Goal: Task Accomplishment & Management: Complete application form

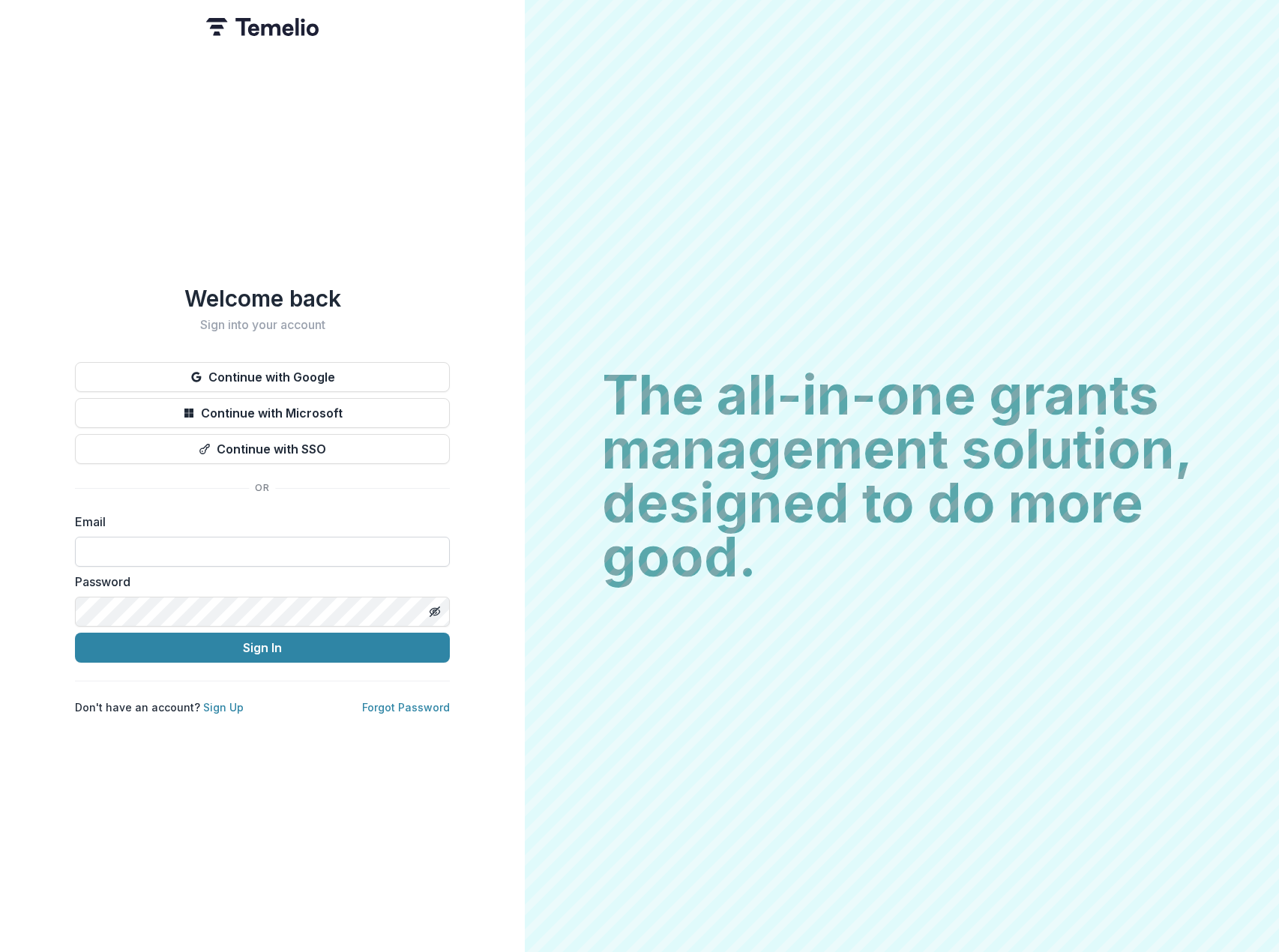
click at [252, 550] on input at bounding box center [262, 551] width 375 height 30
click at [177, 542] on input at bounding box center [262, 551] width 375 height 30
type input "**********"
click at [208, 642] on button "Sign In" at bounding box center [262, 647] width 375 height 30
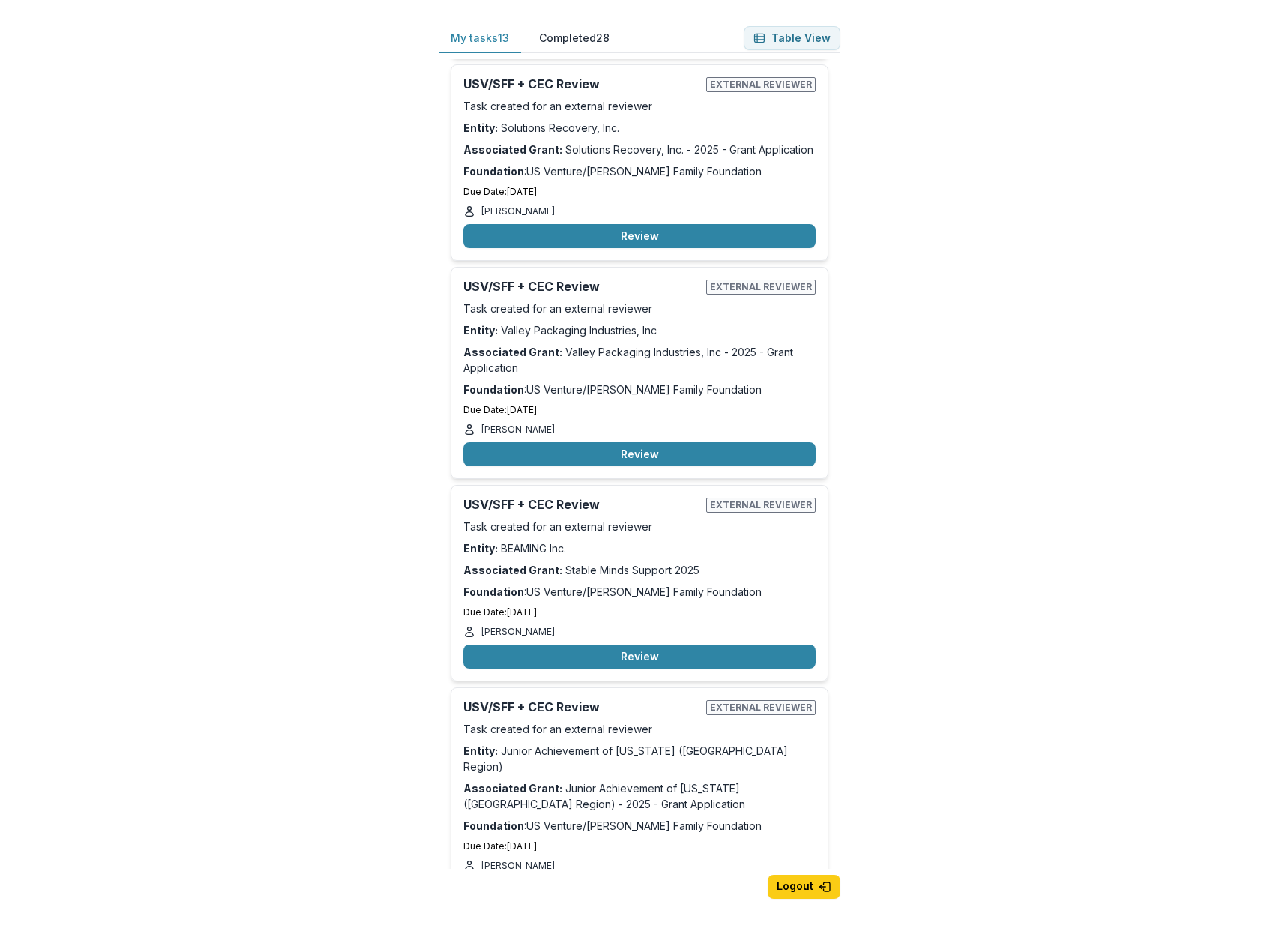
scroll to position [375, 0]
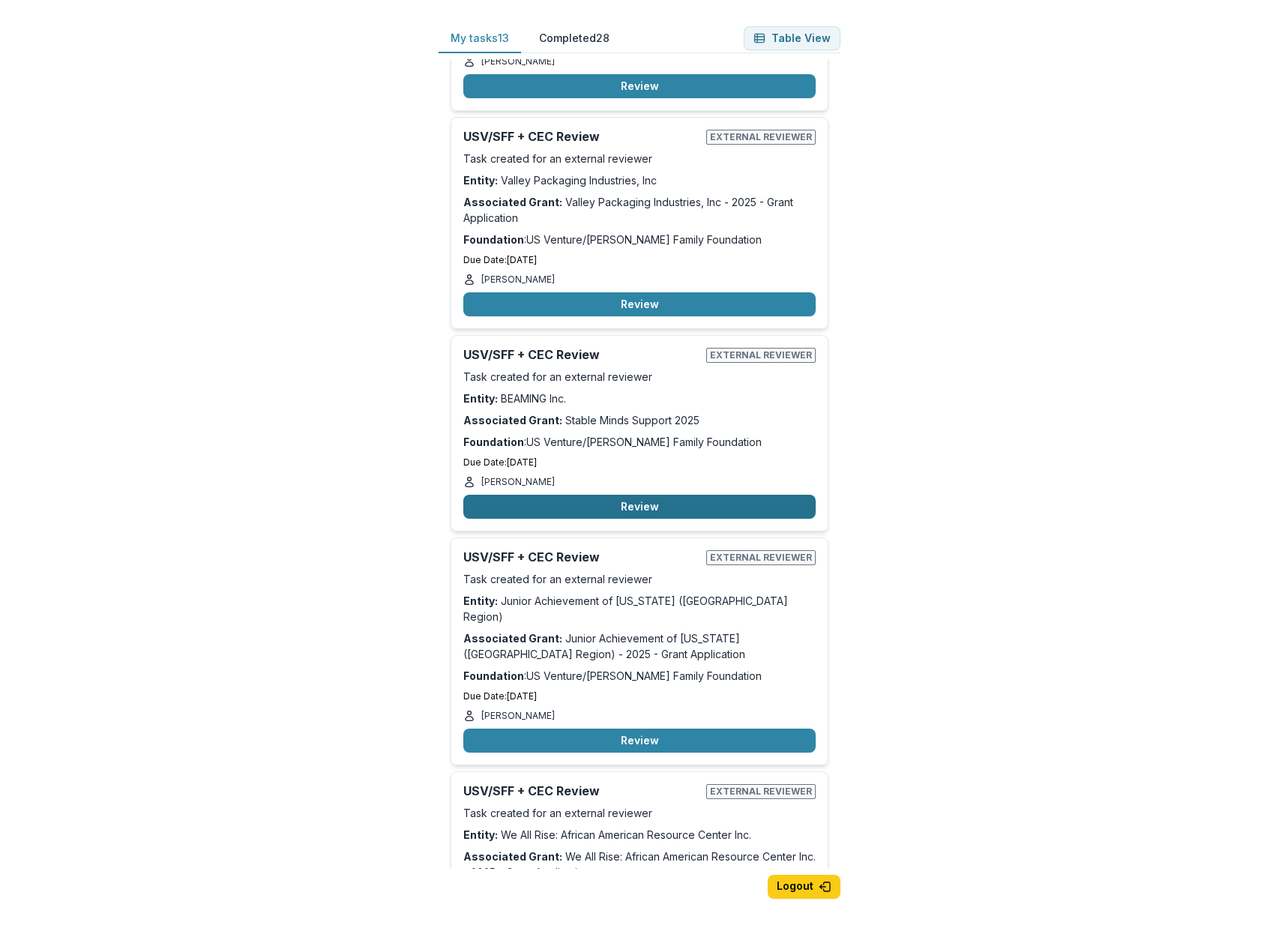
click at [576, 508] on button "Review" at bounding box center [640, 506] width 353 height 24
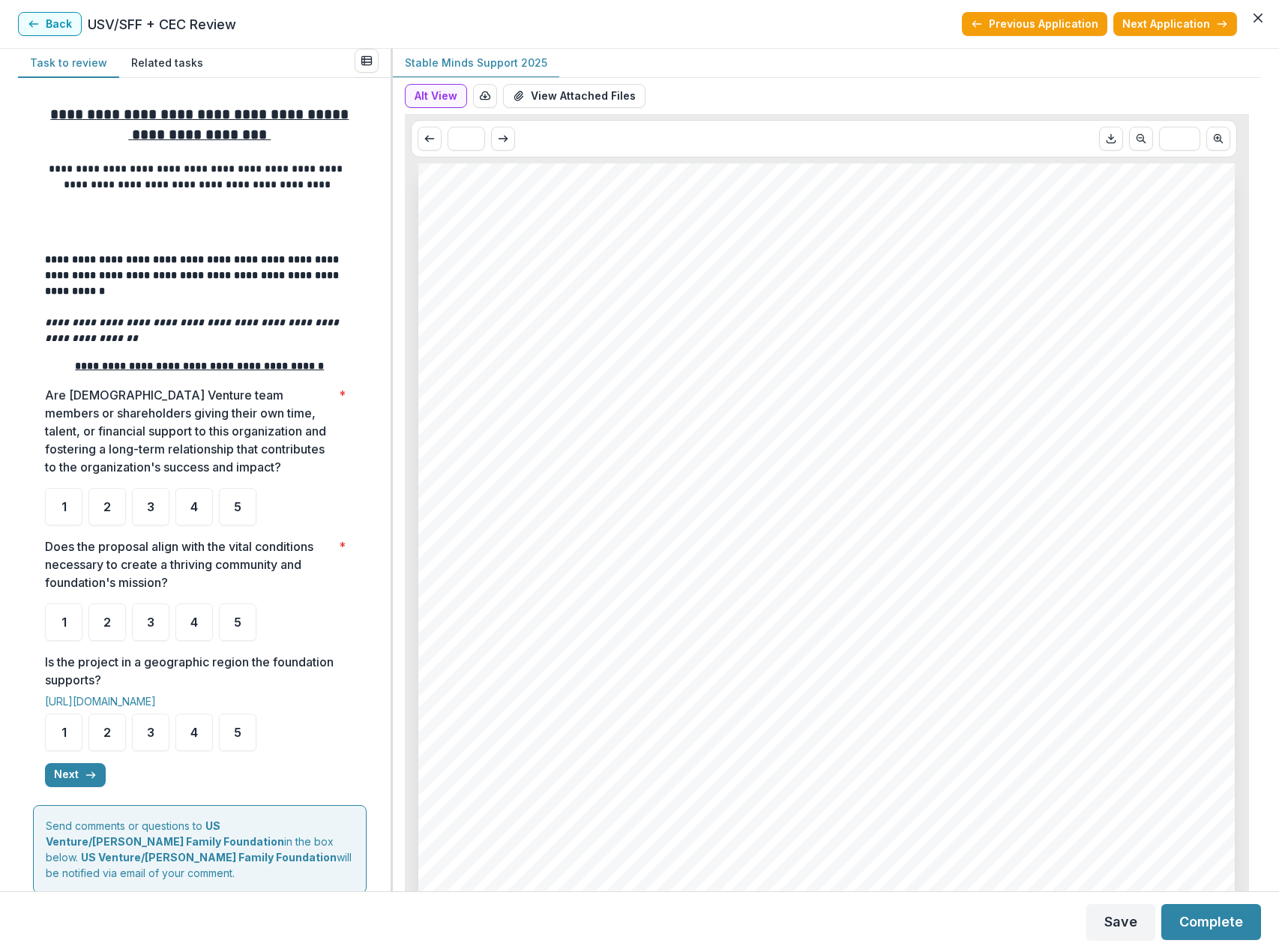
click at [167, 62] on button "Related tasks" at bounding box center [166, 64] width 96 height 29
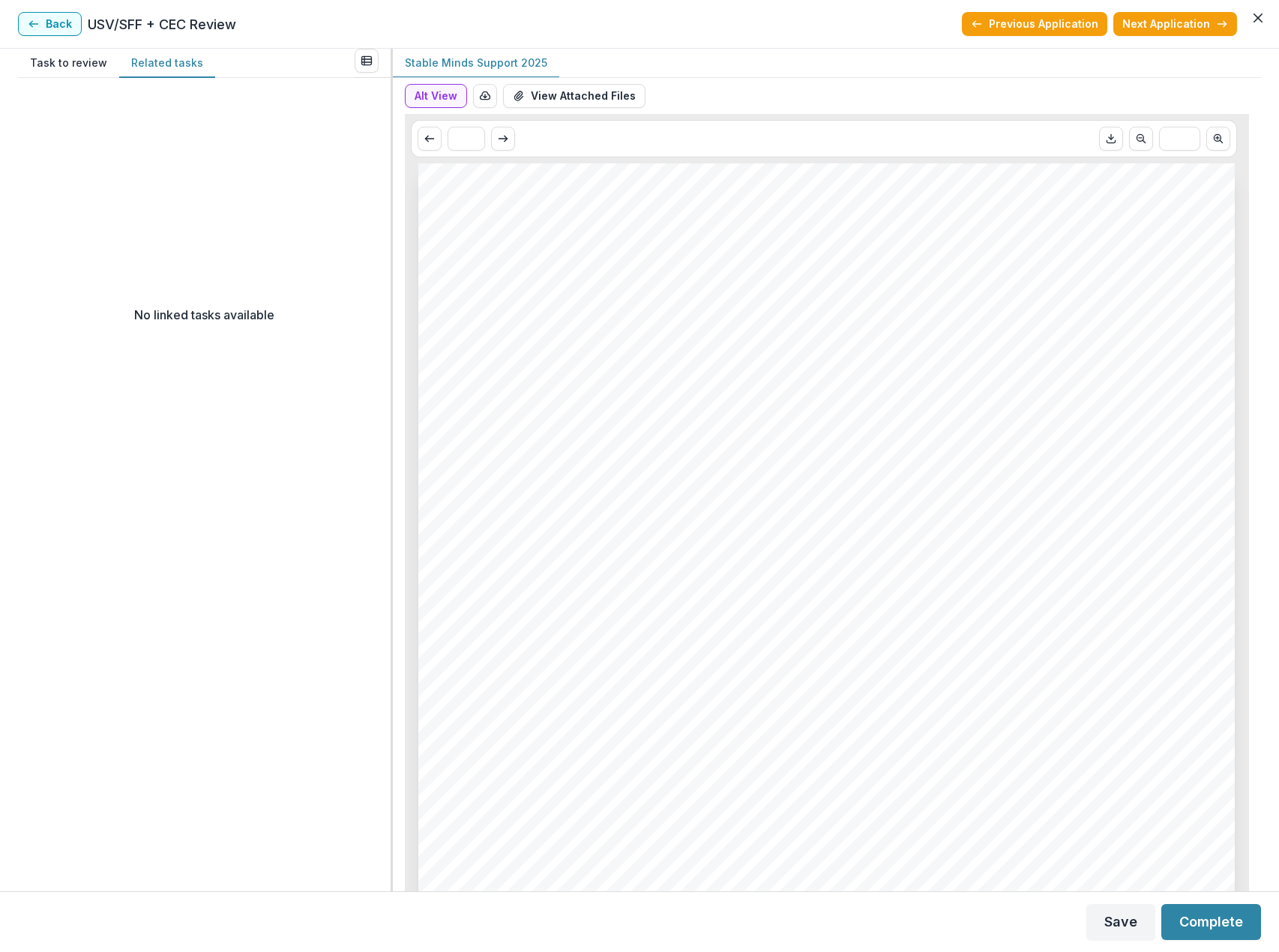
click at [77, 69] on button "Task to review" at bounding box center [68, 64] width 101 height 29
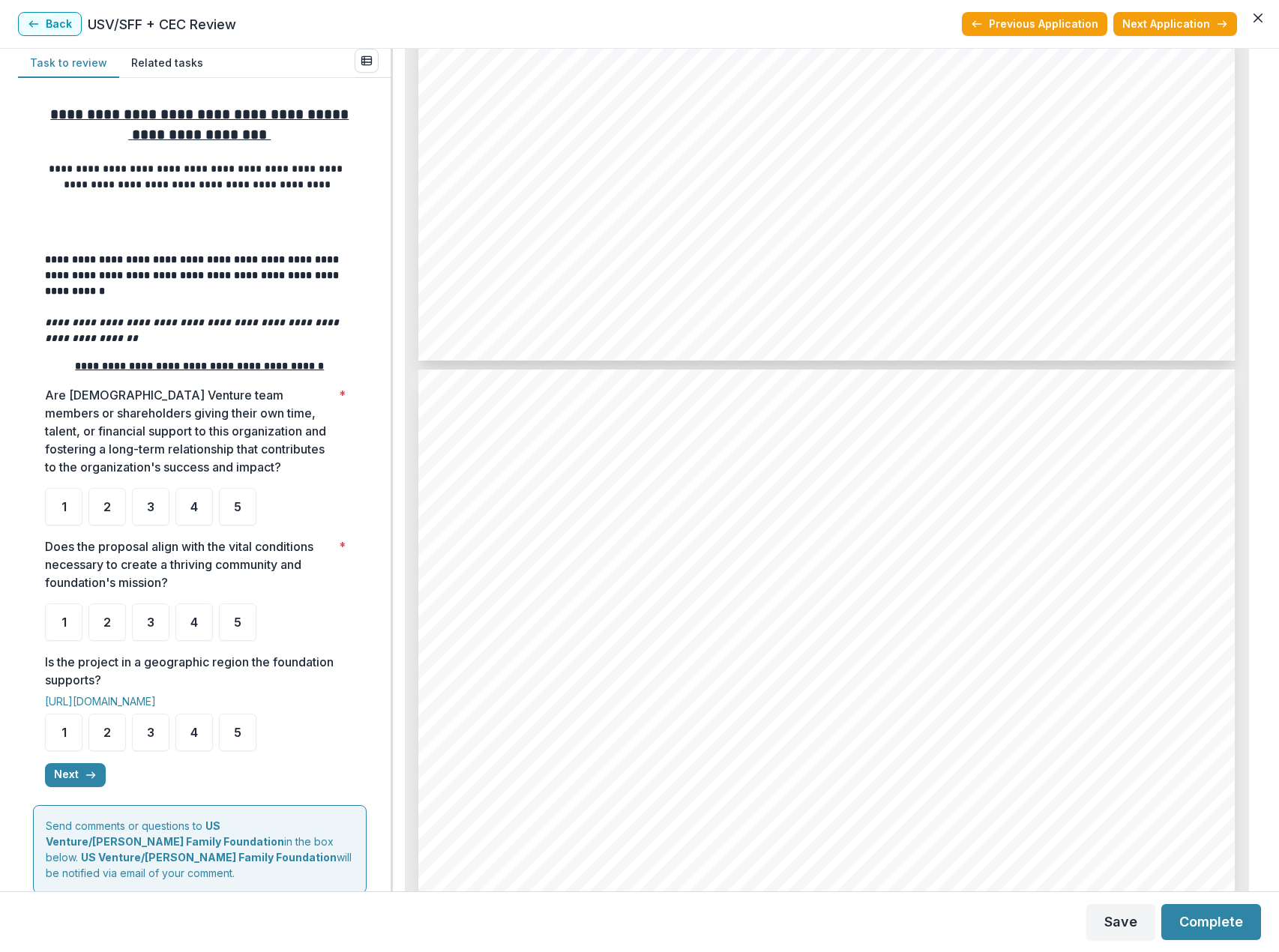
scroll to position [5622, 0]
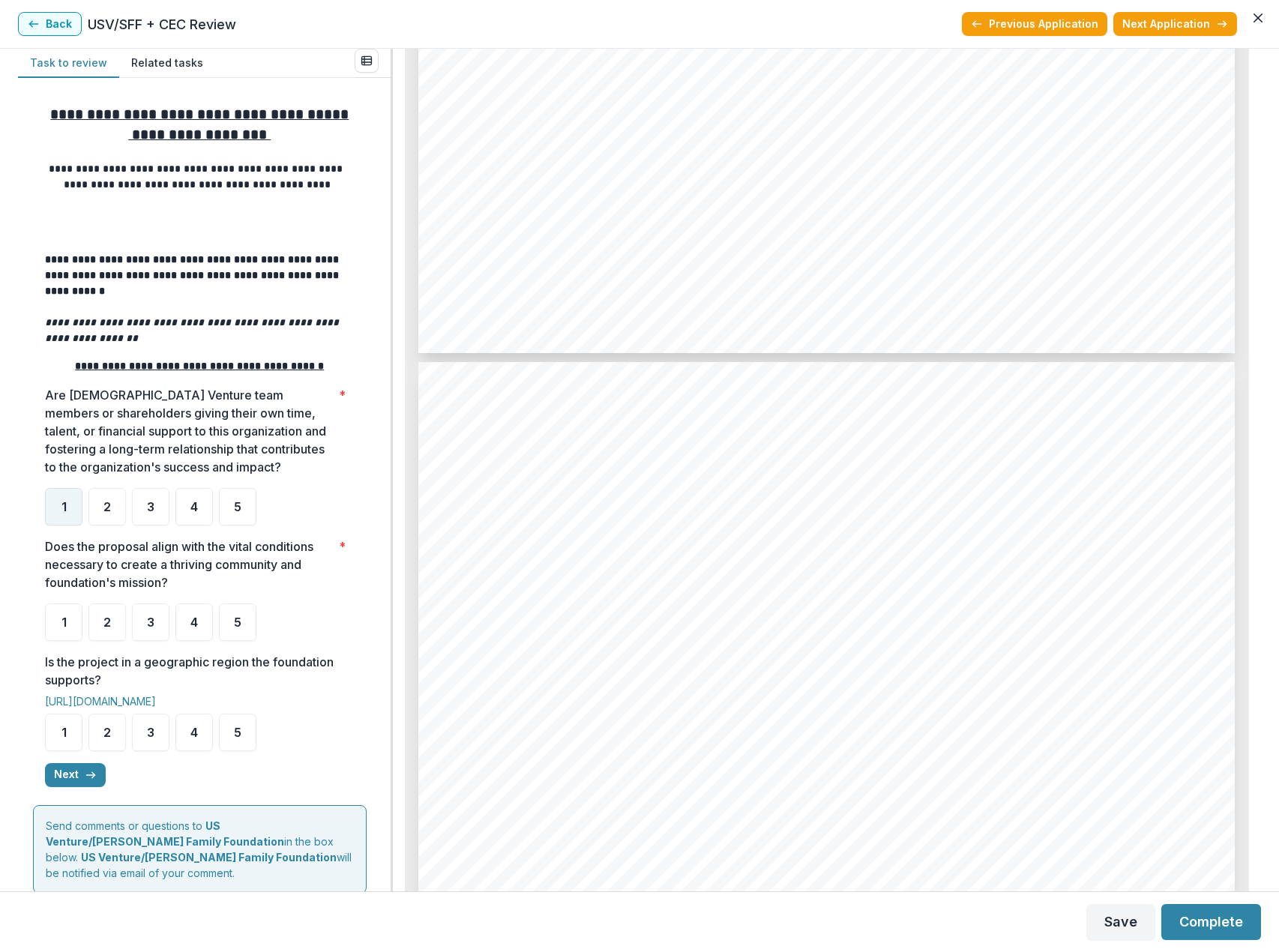
click at [61, 509] on span "1" at bounding box center [64, 507] width 5 height 12
click at [110, 628] on span "2" at bounding box center [107, 622] width 8 height 12
click at [189, 744] on div "4" at bounding box center [194, 732] width 38 height 38
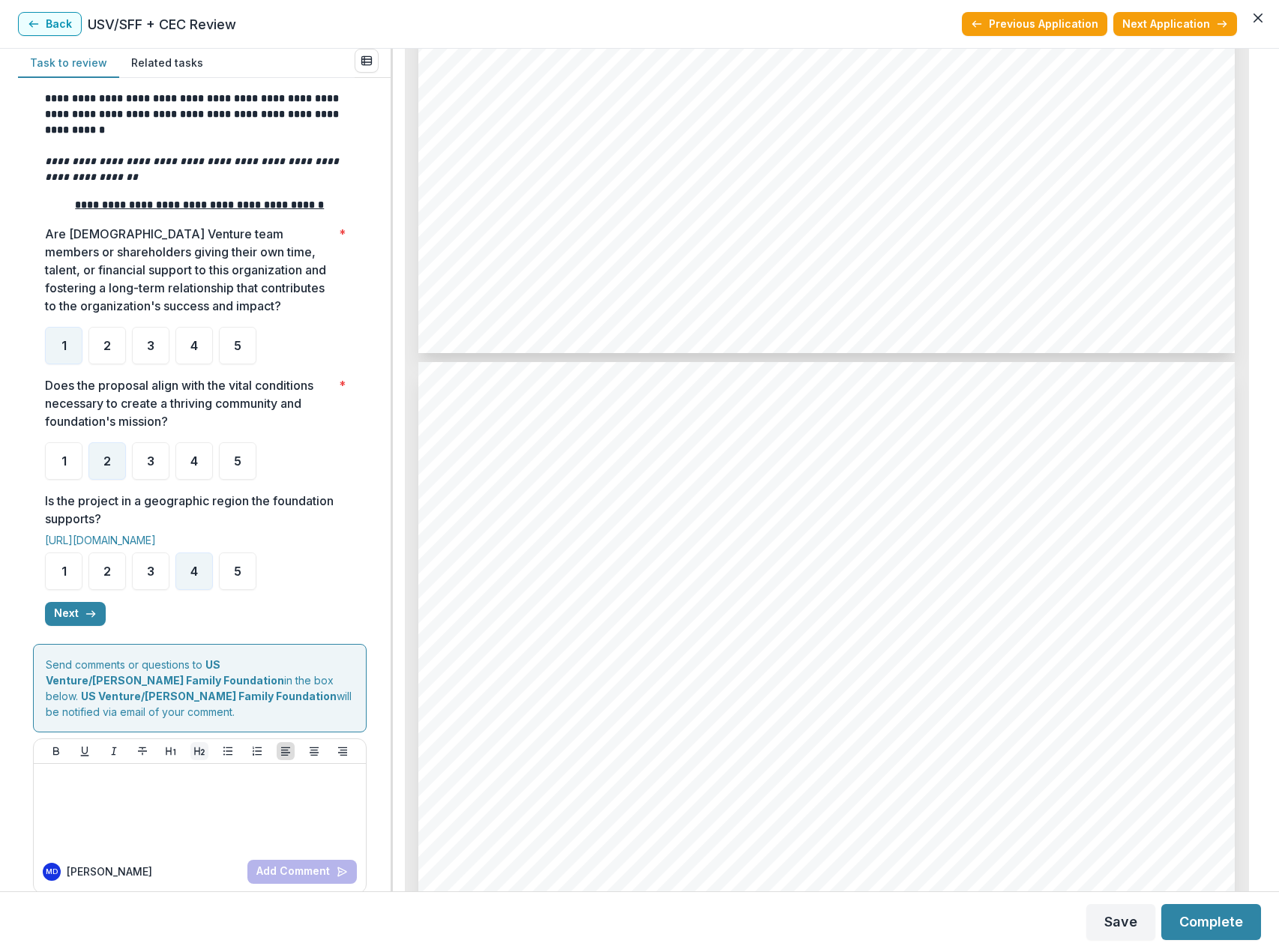
scroll to position [167, 0]
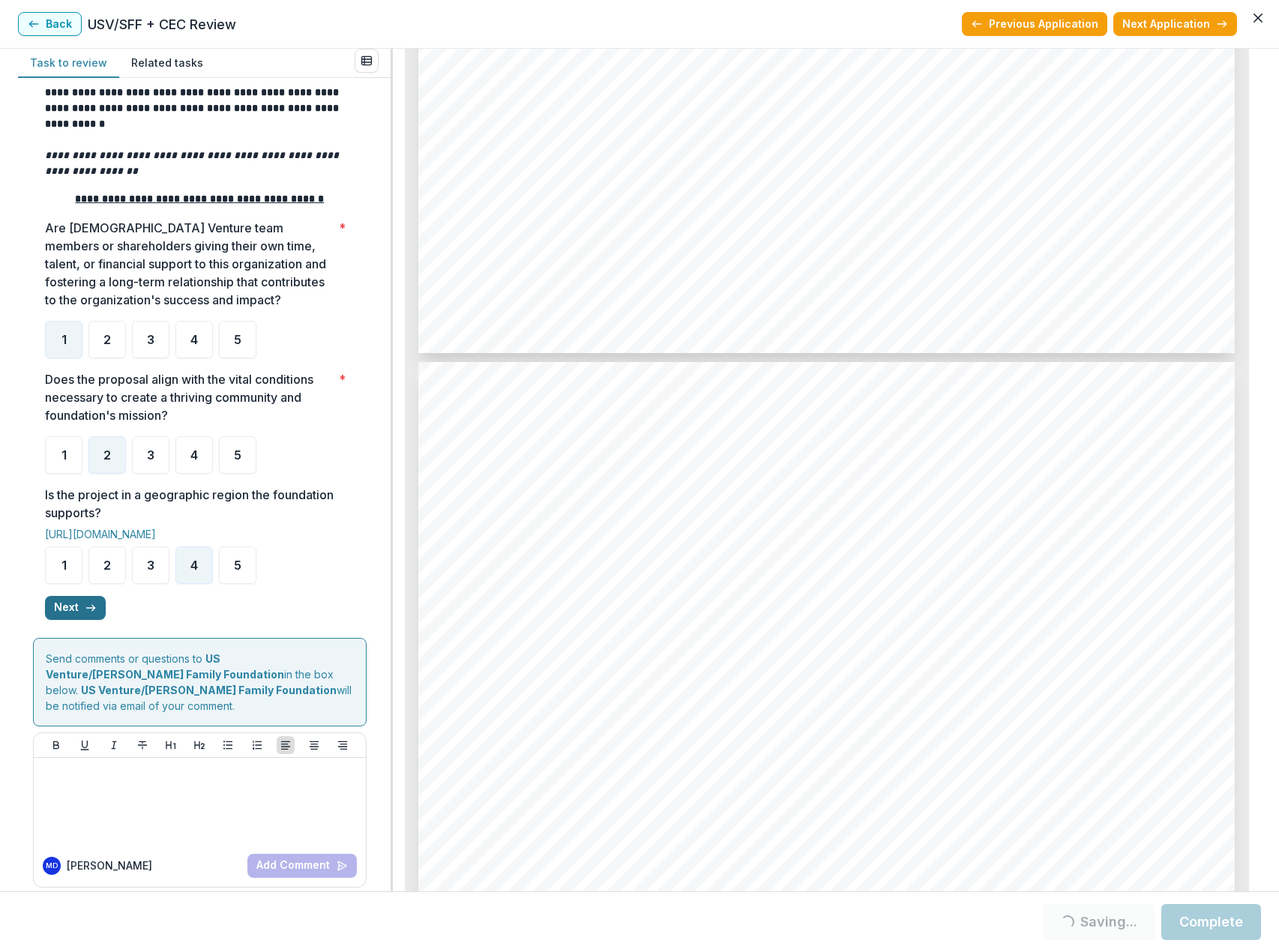
click at [70, 616] on button "Next" at bounding box center [75, 607] width 61 height 24
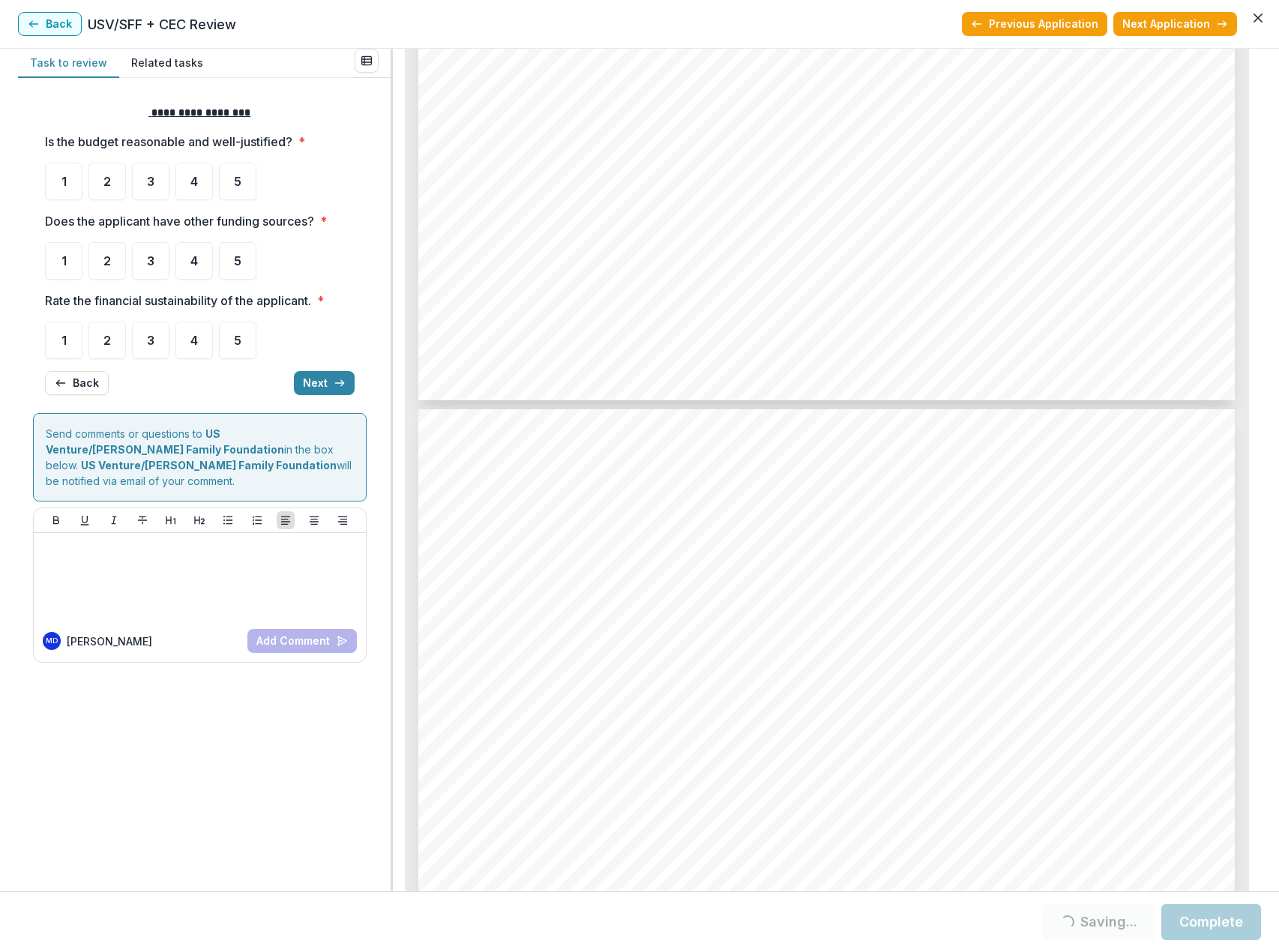
scroll to position [5472, 0]
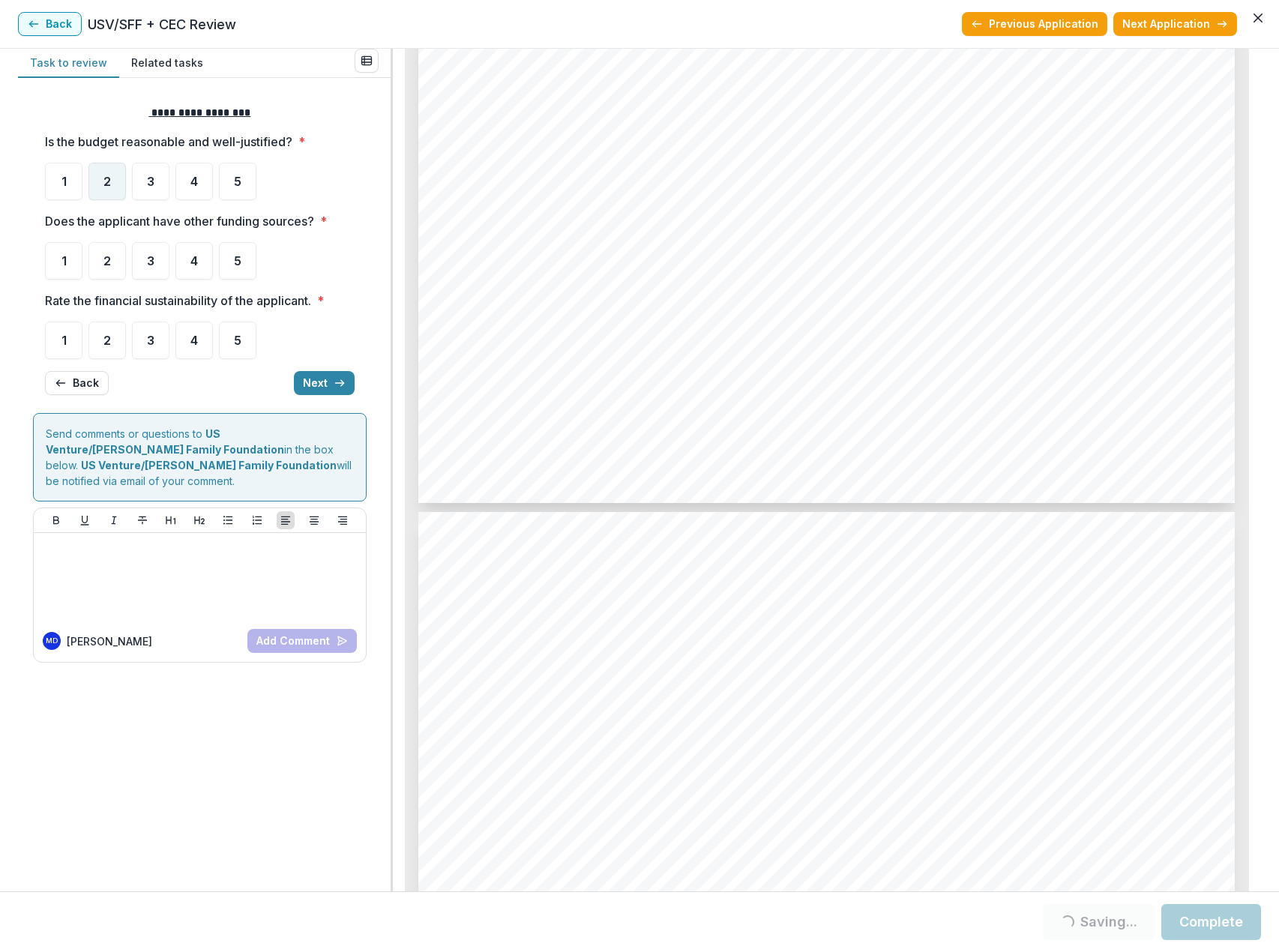
click at [110, 181] on span "2" at bounding box center [107, 182] width 8 height 12
click at [111, 260] on div "2" at bounding box center [107, 261] width 38 height 38
click at [113, 344] on div "2" at bounding box center [107, 340] width 38 height 38
click at [111, 539] on p at bounding box center [200, 547] width 321 height 17
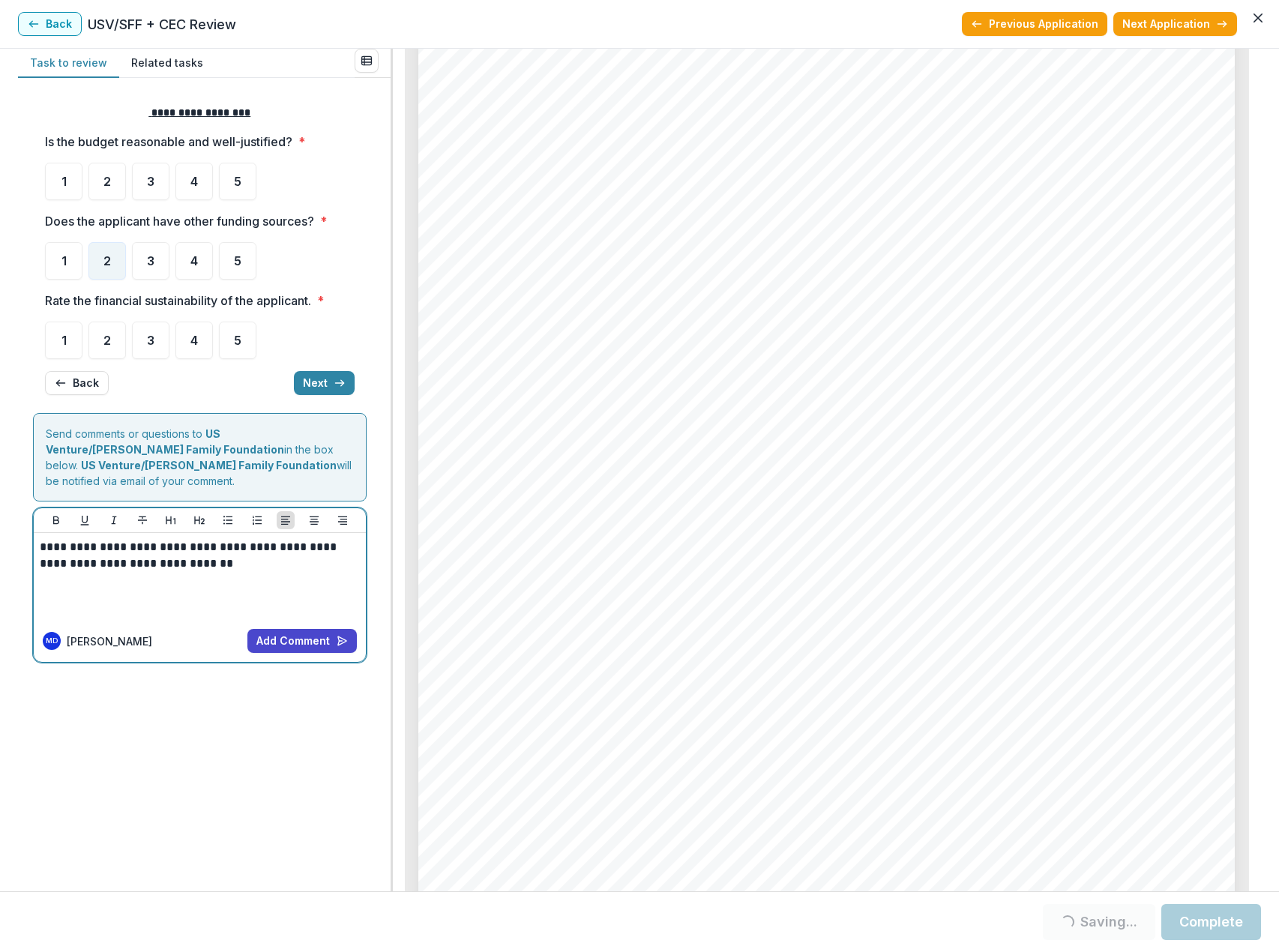
scroll to position [1381, 0]
click at [317, 629] on button "Add Comment" at bounding box center [302, 640] width 110 height 24
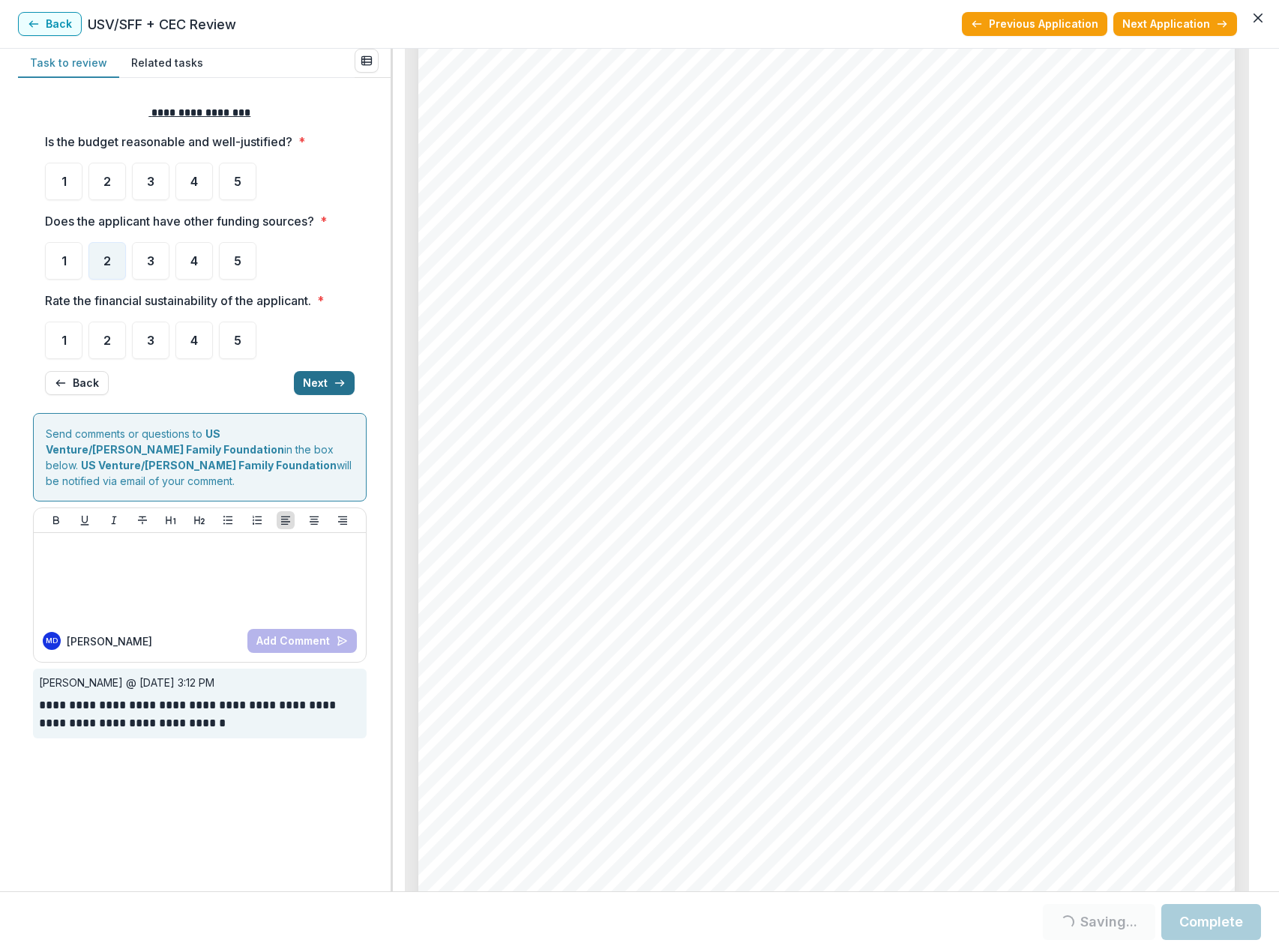
click at [311, 383] on button "Next" at bounding box center [324, 382] width 61 height 24
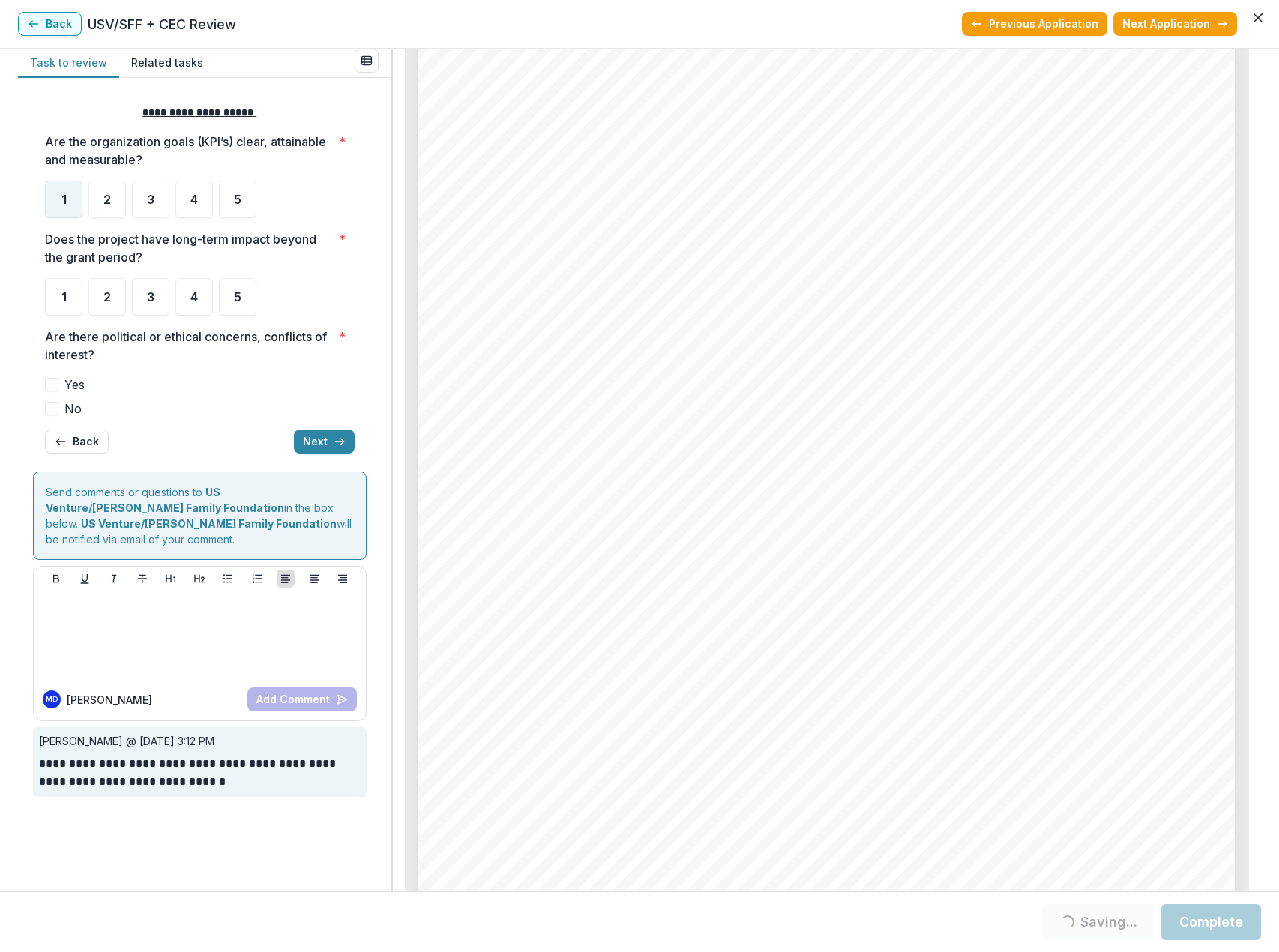
click at [55, 200] on div "1" at bounding box center [64, 199] width 38 height 38
click at [66, 299] on span "1" at bounding box center [64, 297] width 5 height 12
click at [48, 410] on span at bounding box center [52, 409] width 14 height 14
click at [311, 445] on button "Next" at bounding box center [324, 441] width 61 height 24
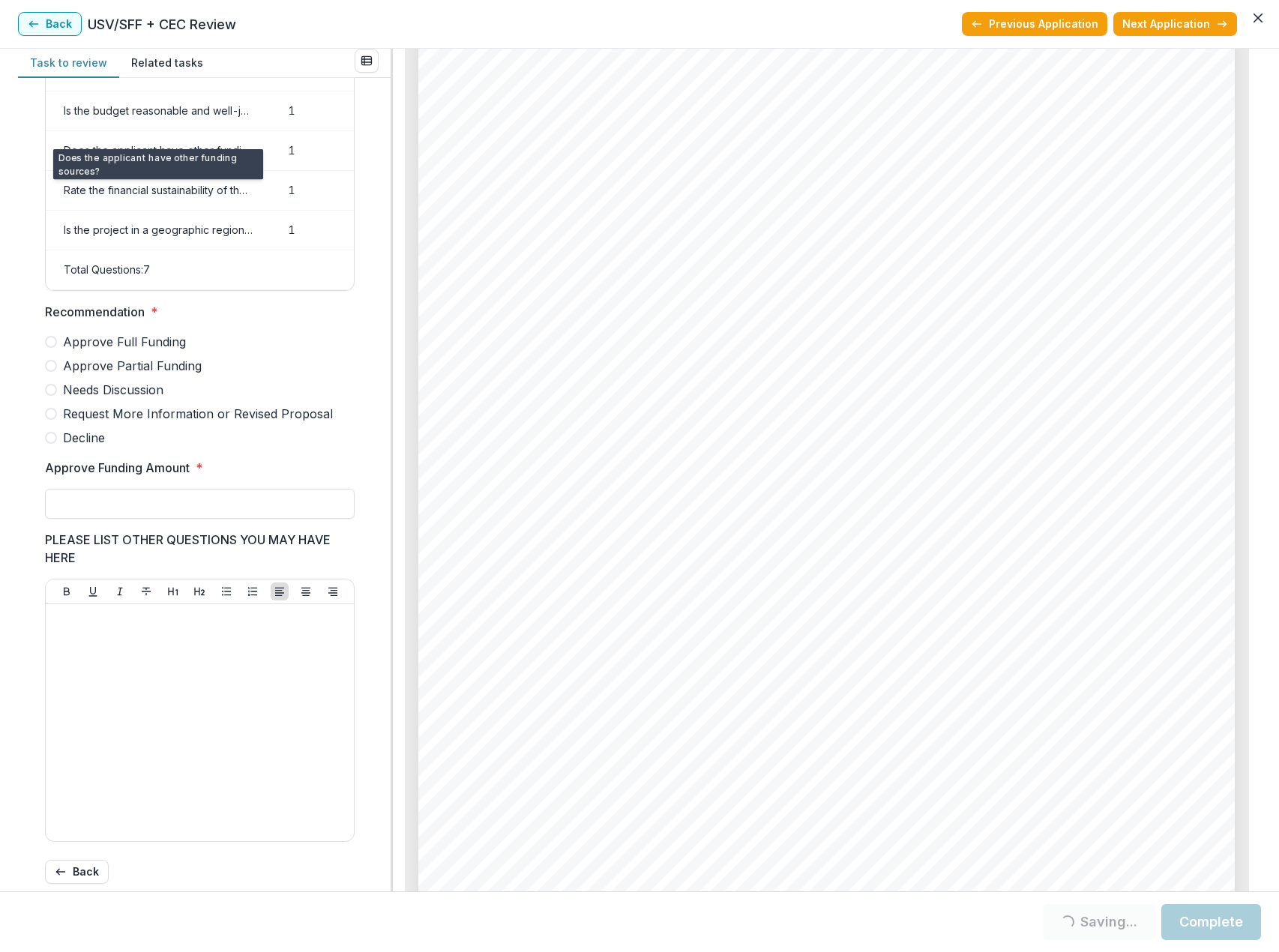
scroll to position [225, 0]
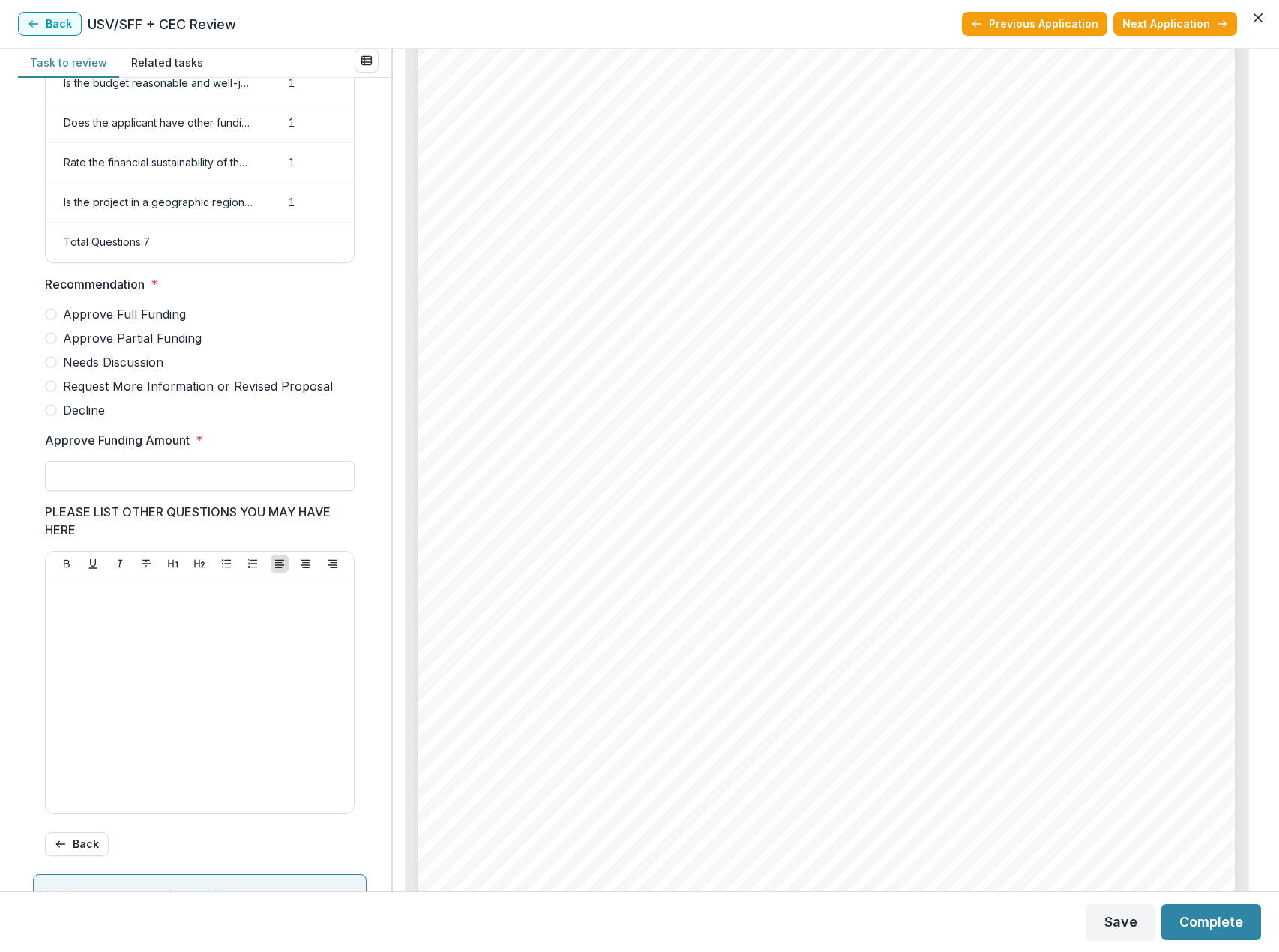
click at [51, 416] on span at bounding box center [51, 410] width 12 height 12
click at [85, 481] on input "Approve Funding Amount *" at bounding box center [200, 475] width 310 height 30
type input "**"
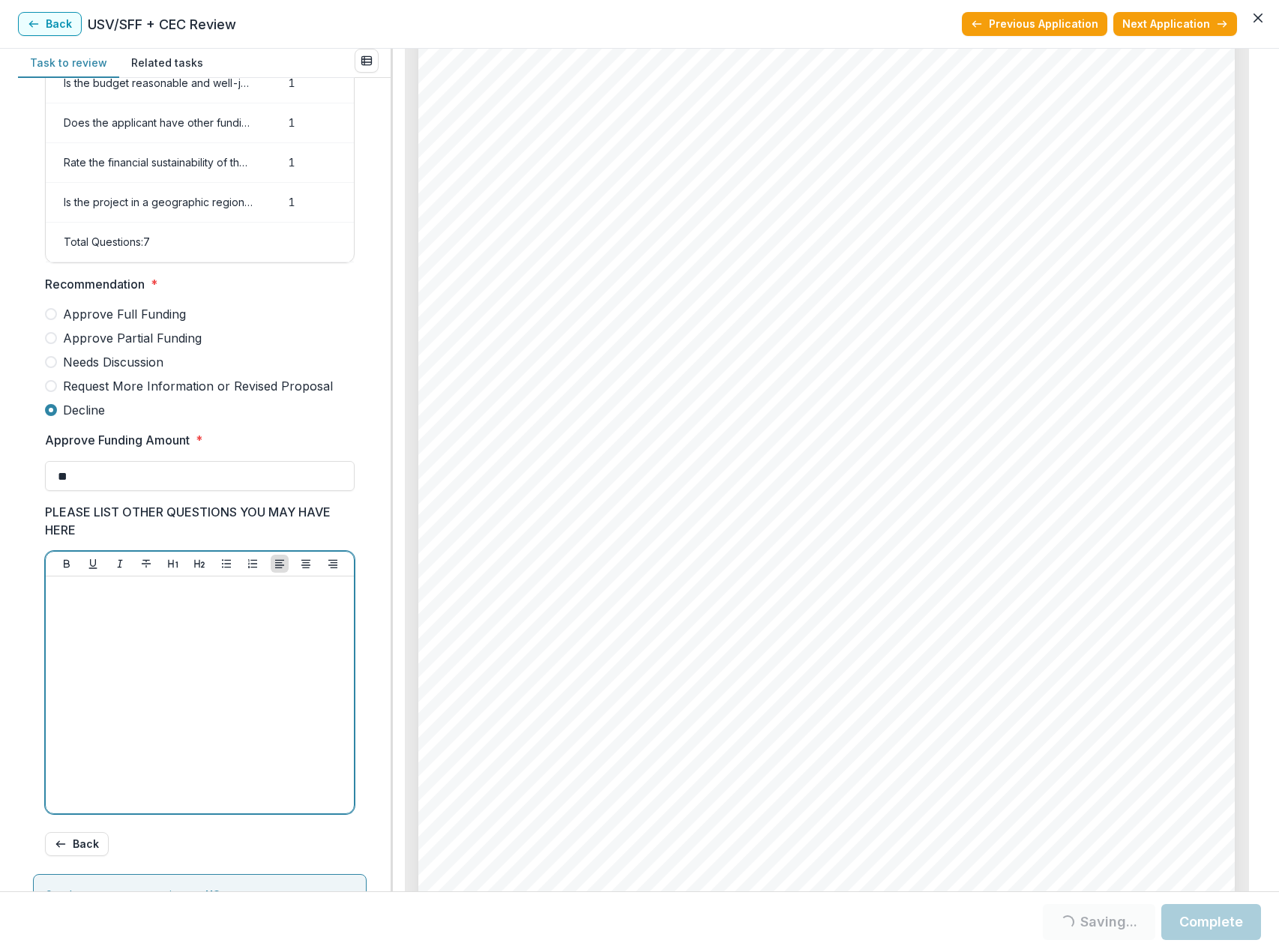
click at [130, 622] on div at bounding box center [199, 694] width 296 height 225
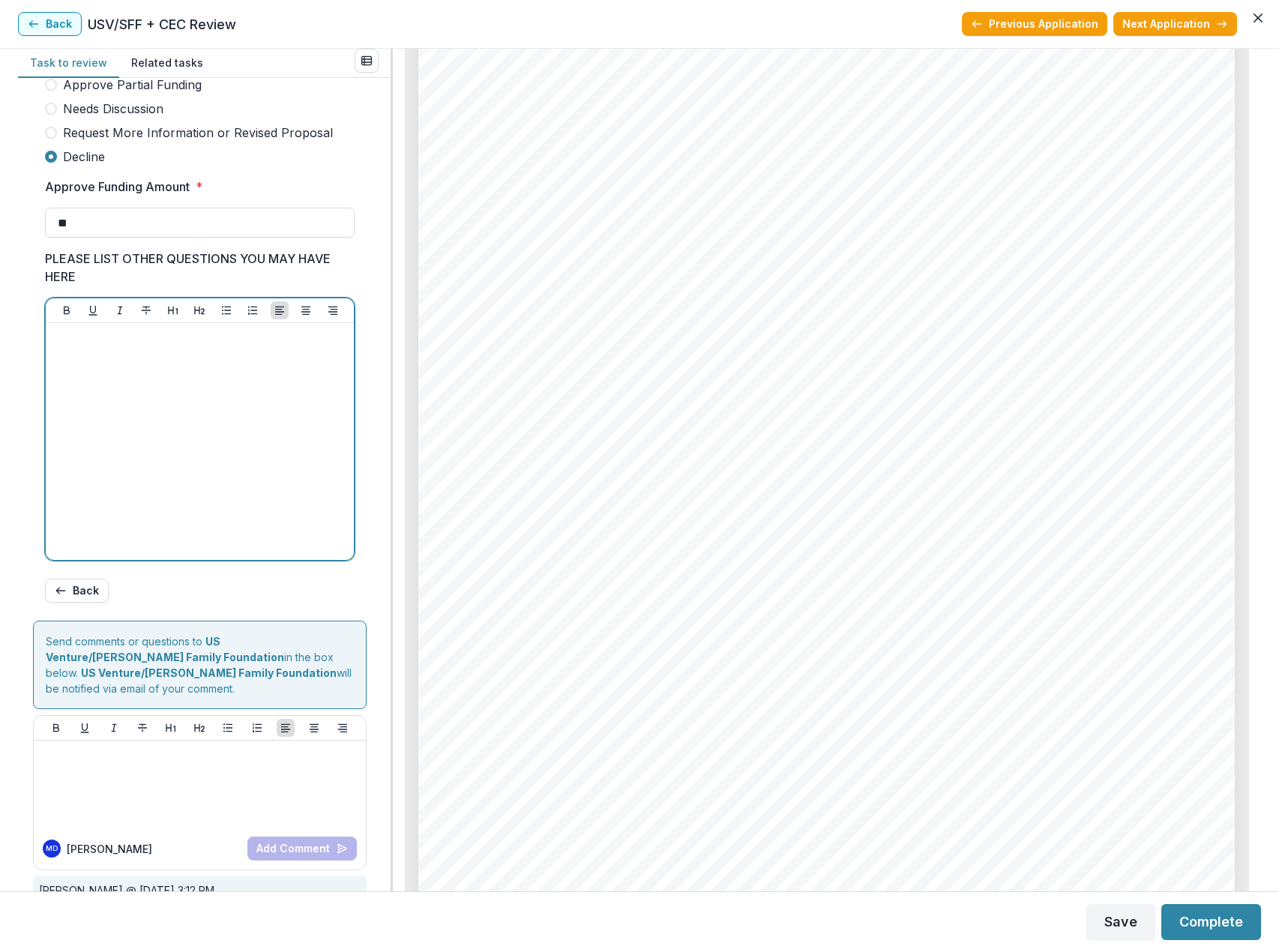
scroll to position [543, 0]
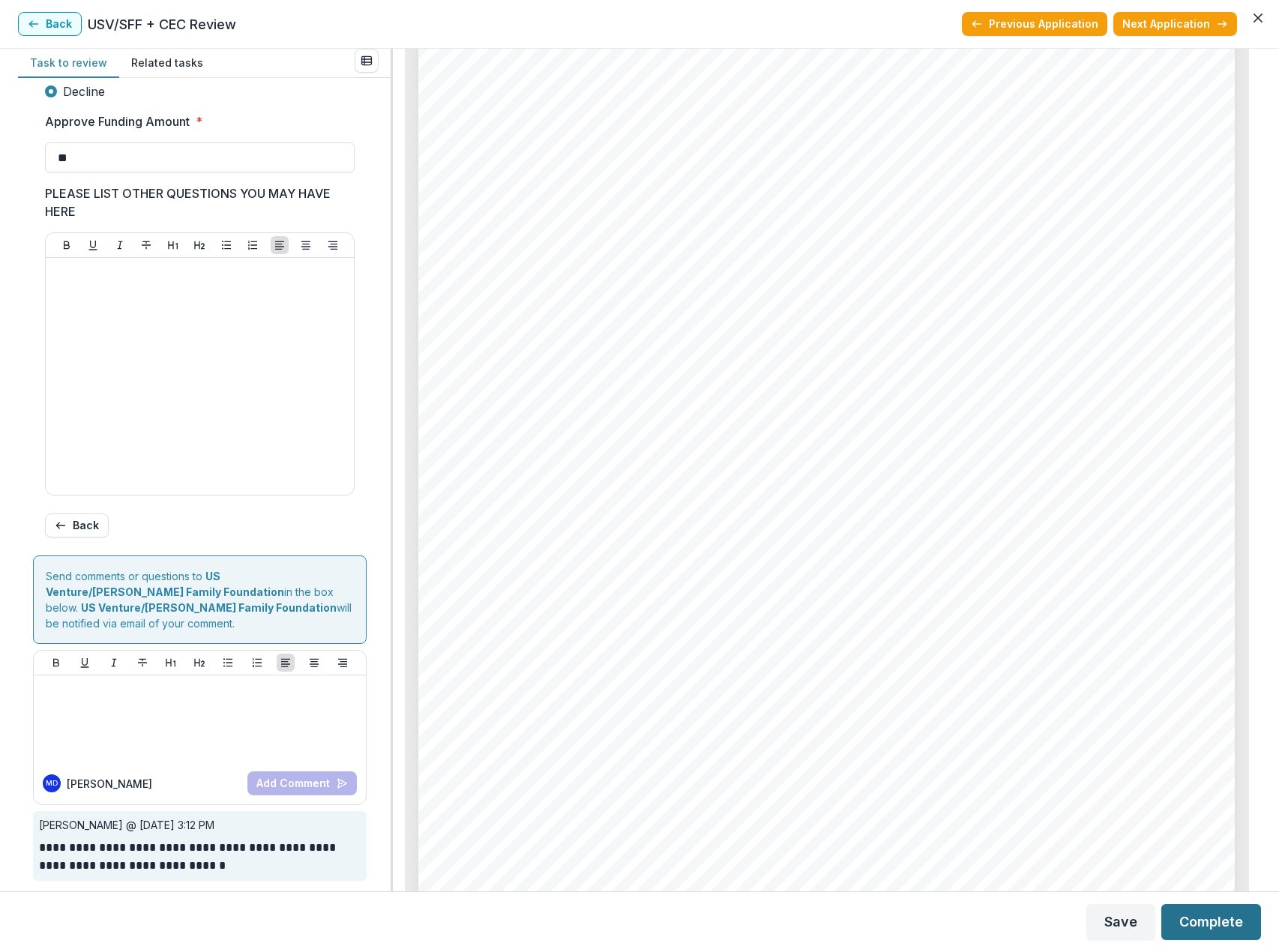
click at [1205, 926] on button "Complete" at bounding box center [1212, 921] width 100 height 36
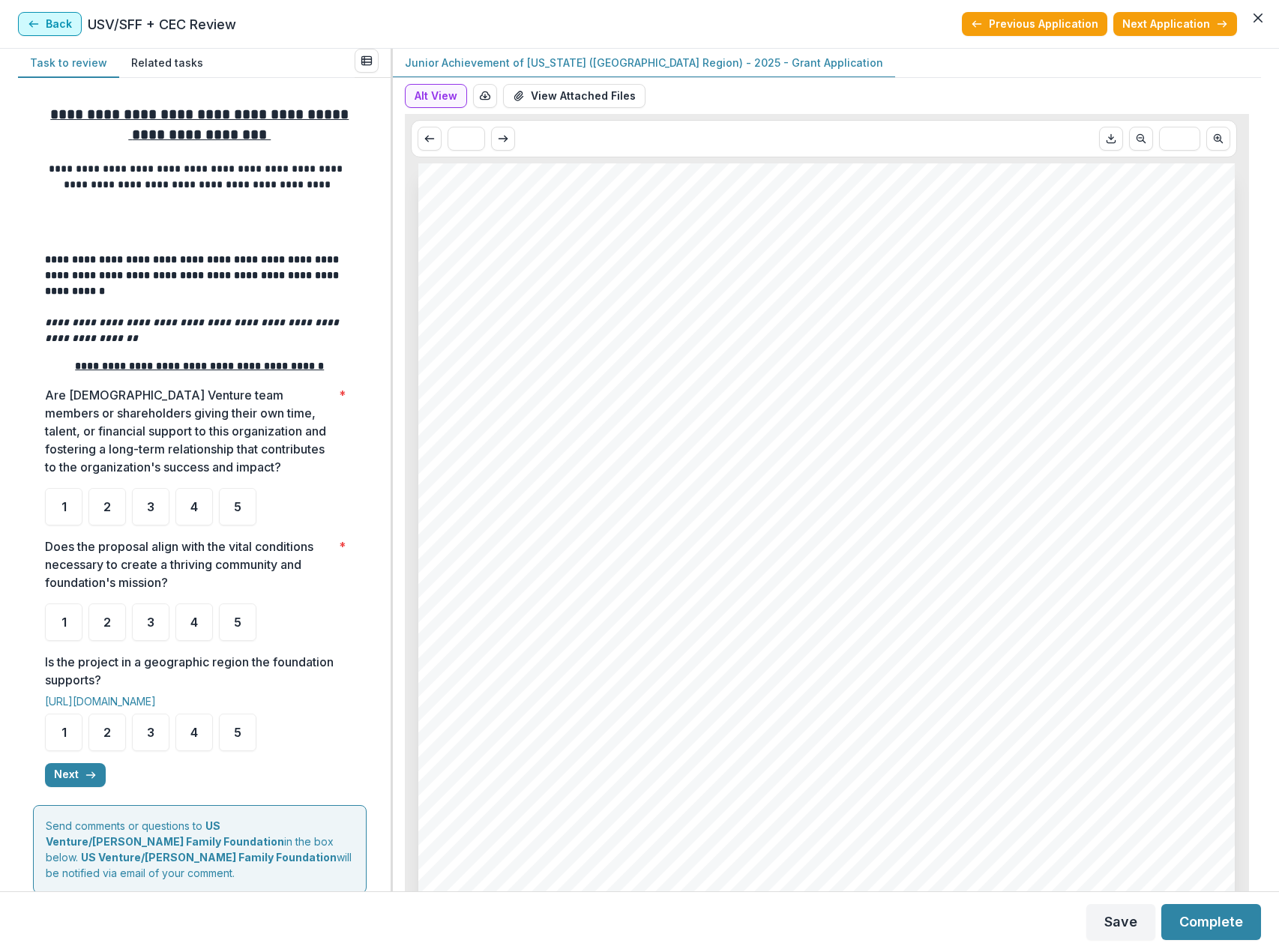
click at [56, 29] on button "Back" at bounding box center [49, 24] width 64 height 24
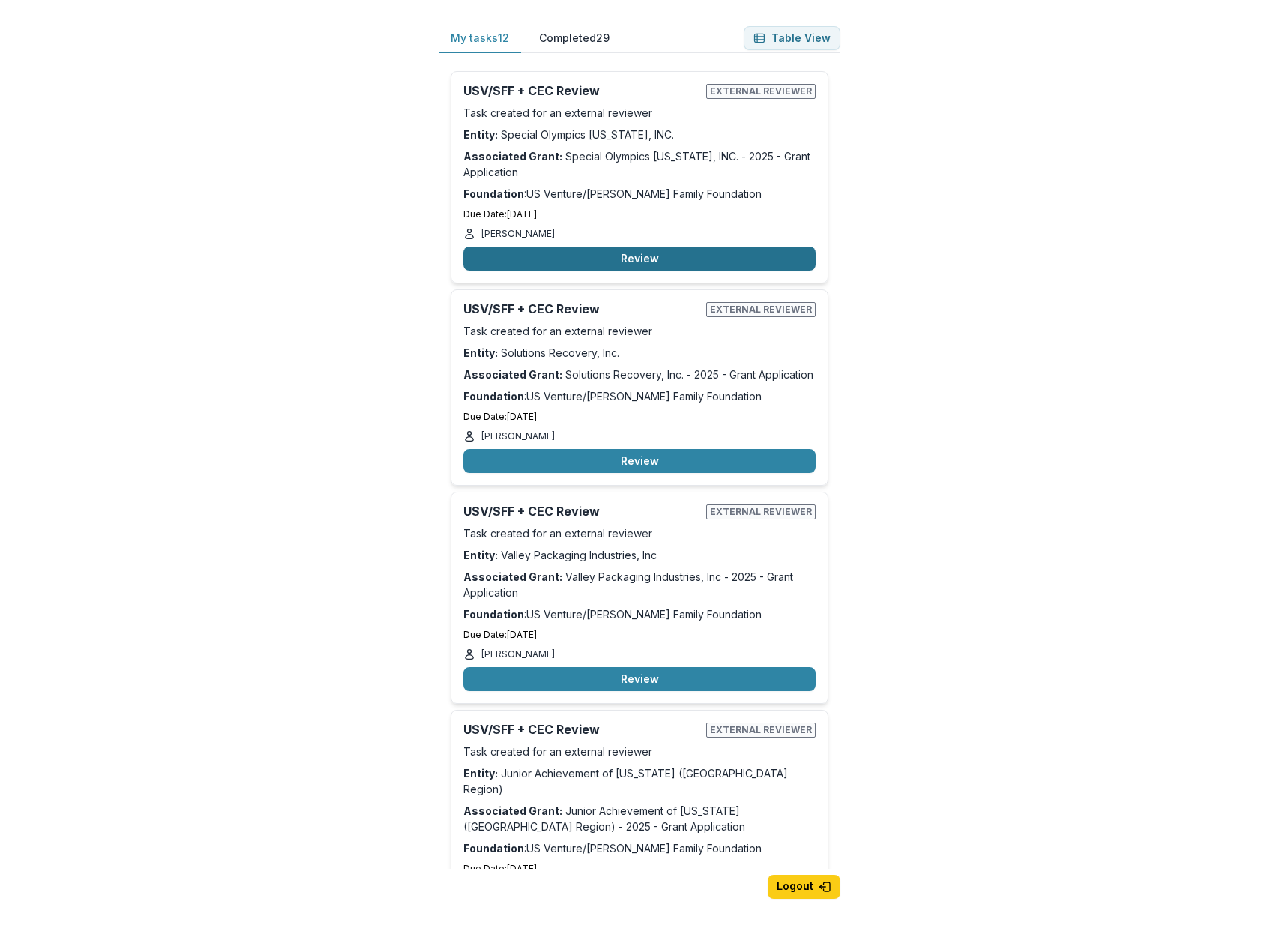
click at [609, 254] on button "Review" at bounding box center [640, 258] width 353 height 24
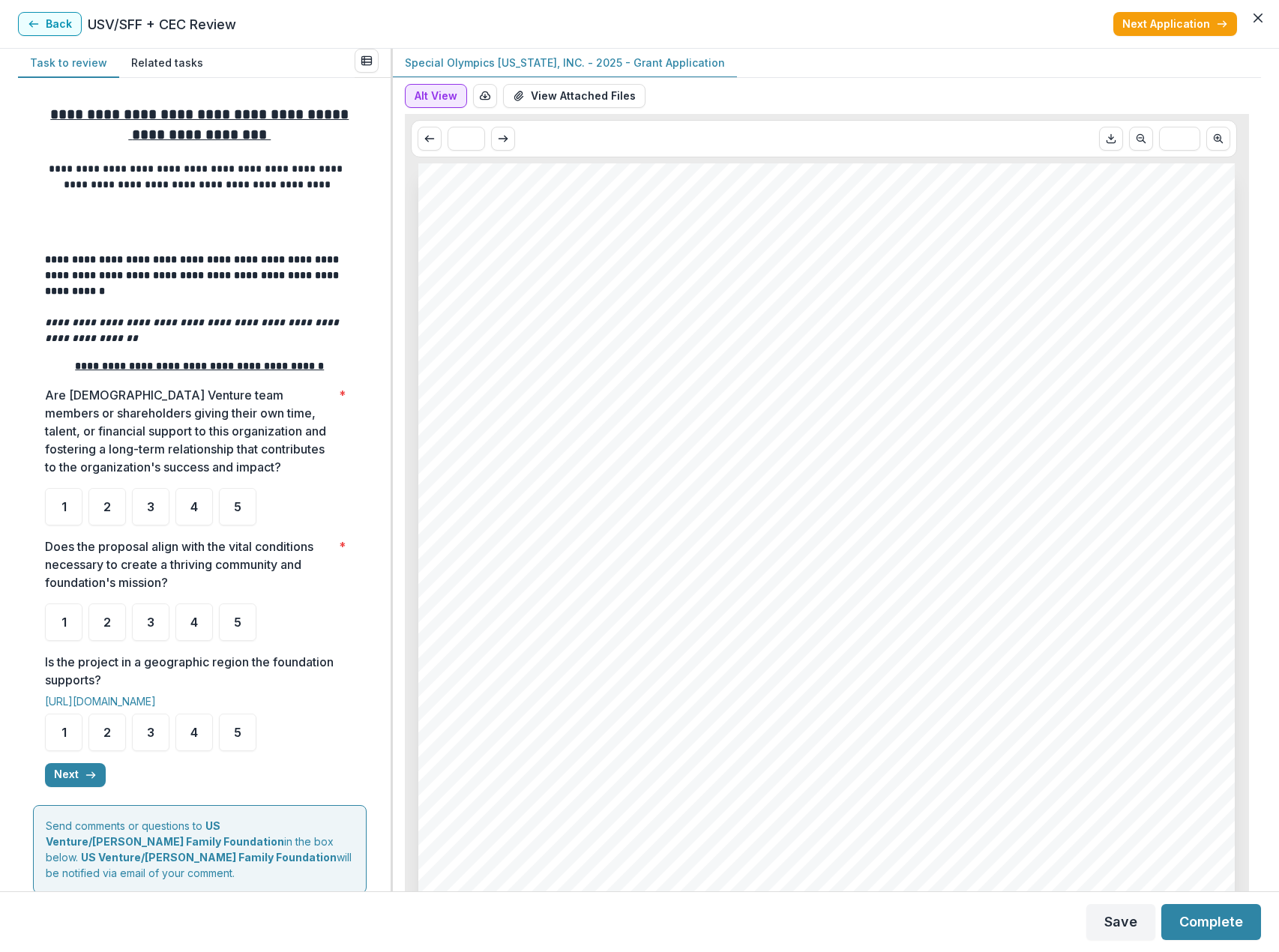
click at [423, 97] on button "Alt View" at bounding box center [436, 96] width 62 height 24
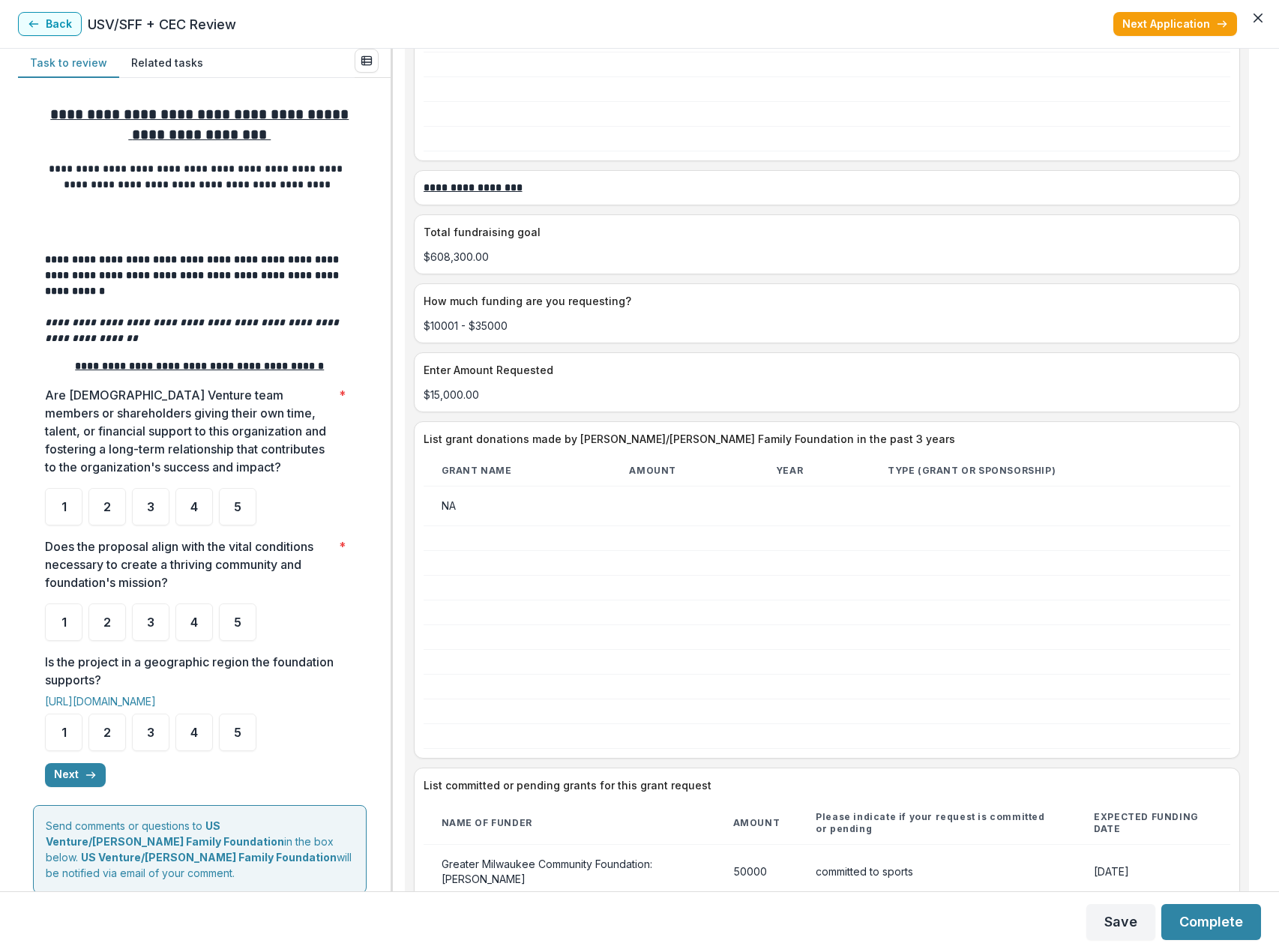
scroll to position [2476, 0]
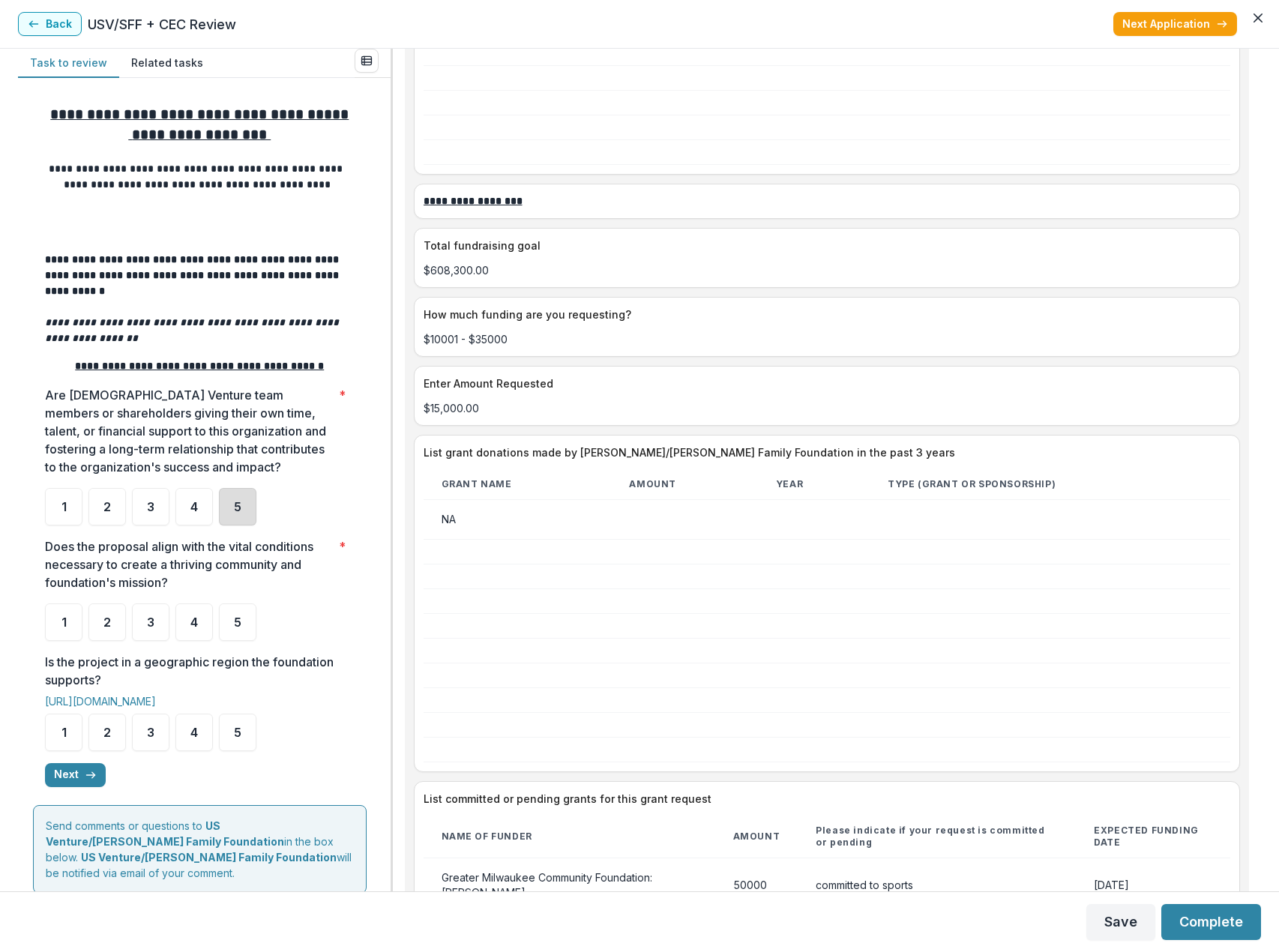
click at [248, 514] on div "5" at bounding box center [238, 507] width 38 height 38
click at [202, 625] on div "4" at bounding box center [194, 622] width 38 height 38
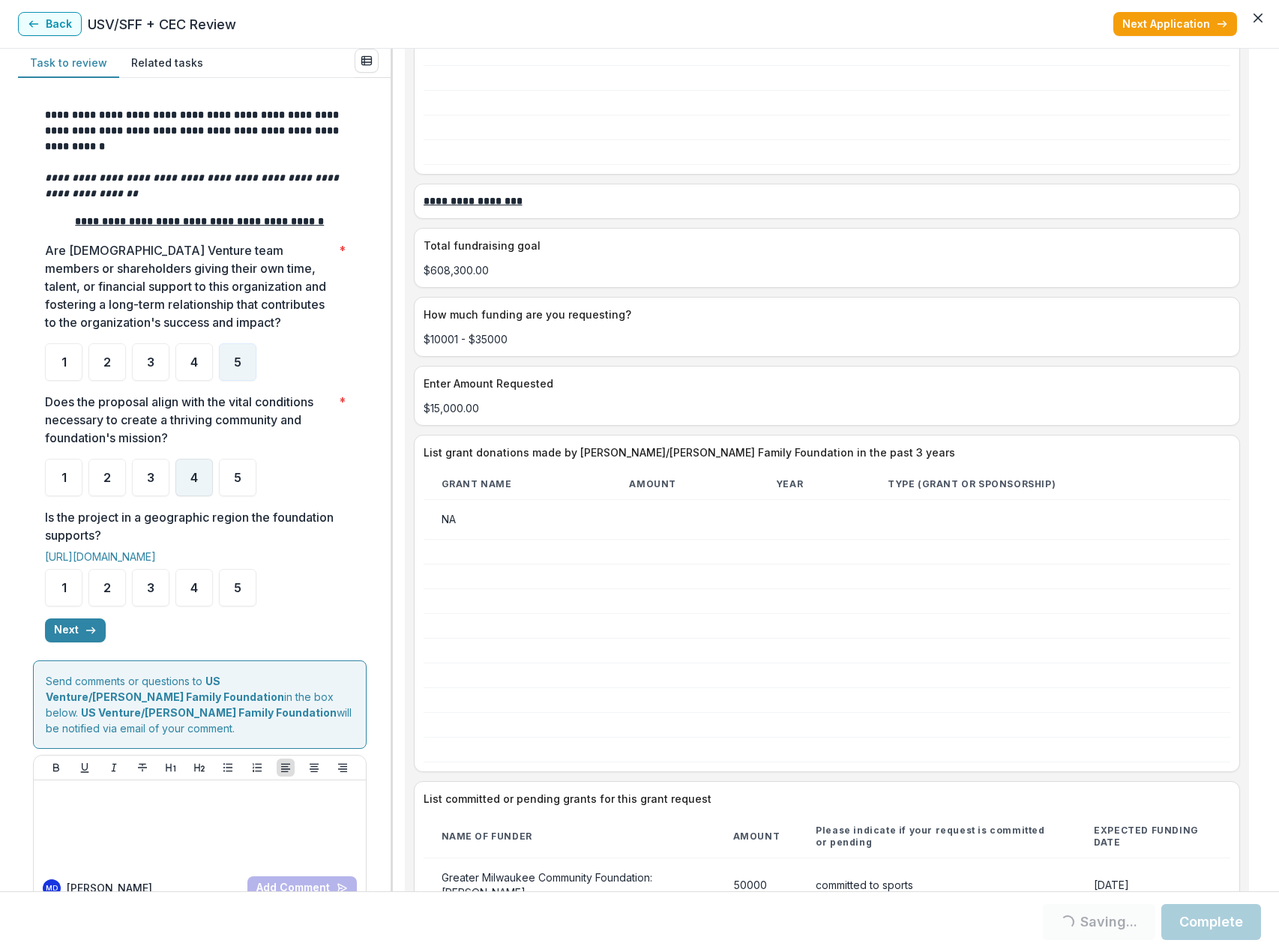
scroll to position [150, 0]
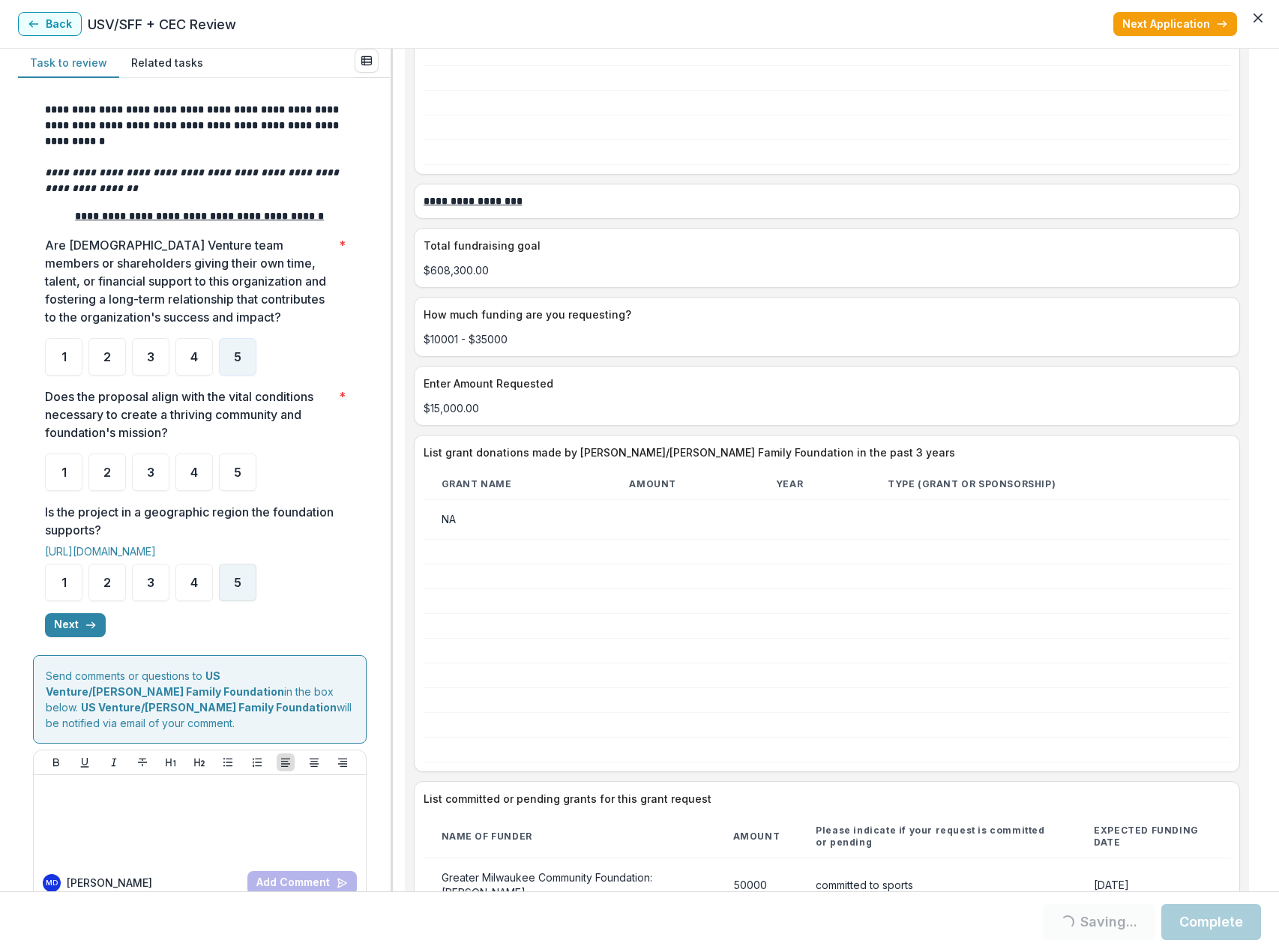
click at [230, 586] on div "5" at bounding box center [238, 582] width 38 height 38
click at [79, 626] on button "Next" at bounding box center [75, 625] width 61 height 24
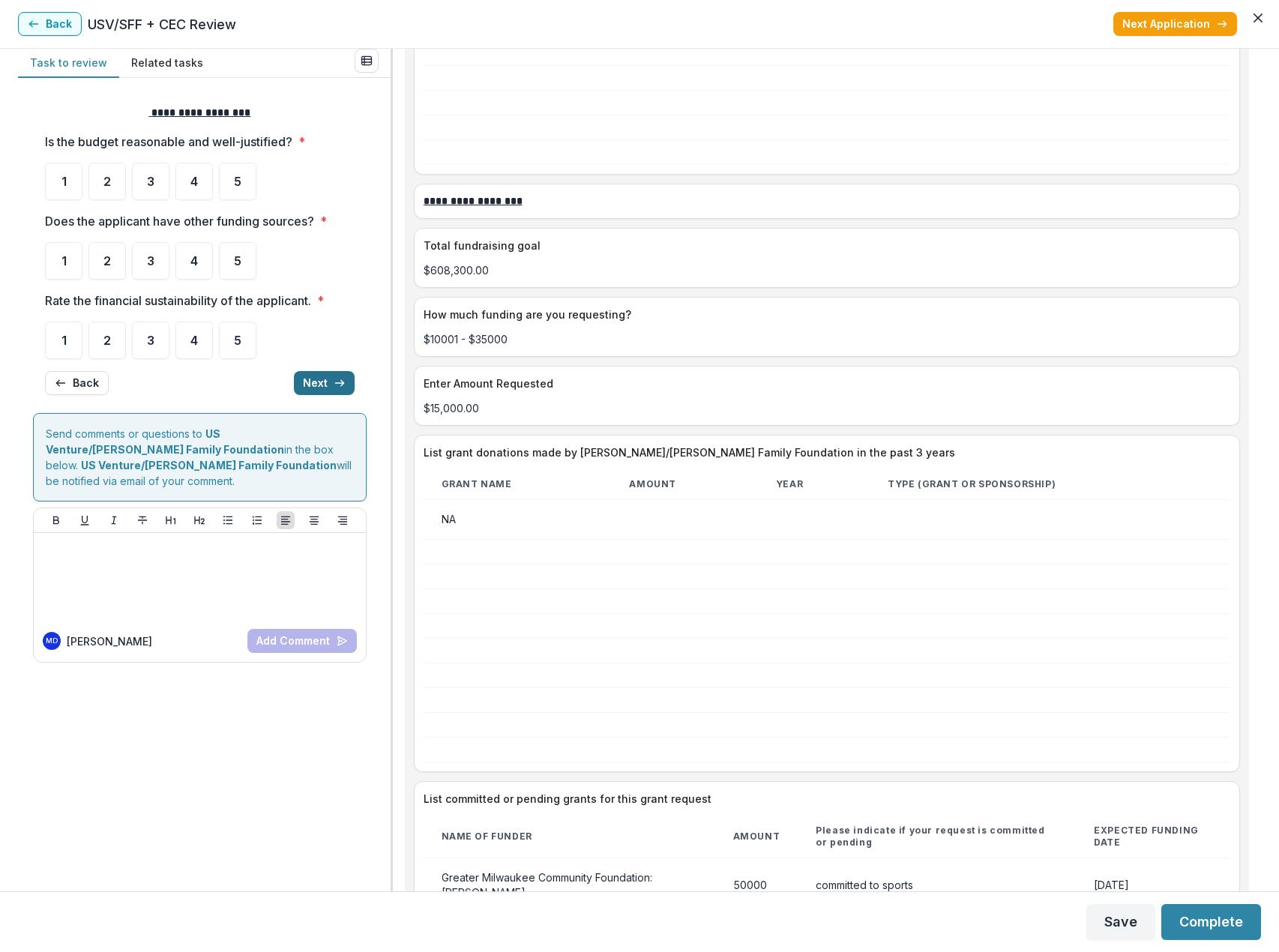
scroll to position [0, 0]
click at [193, 182] on span "4" at bounding box center [194, 182] width 8 height 12
click at [201, 262] on div "4" at bounding box center [194, 261] width 38 height 38
click at [196, 342] on span "4" at bounding box center [194, 340] width 8 height 12
click at [322, 380] on button "Next" at bounding box center [324, 382] width 61 height 24
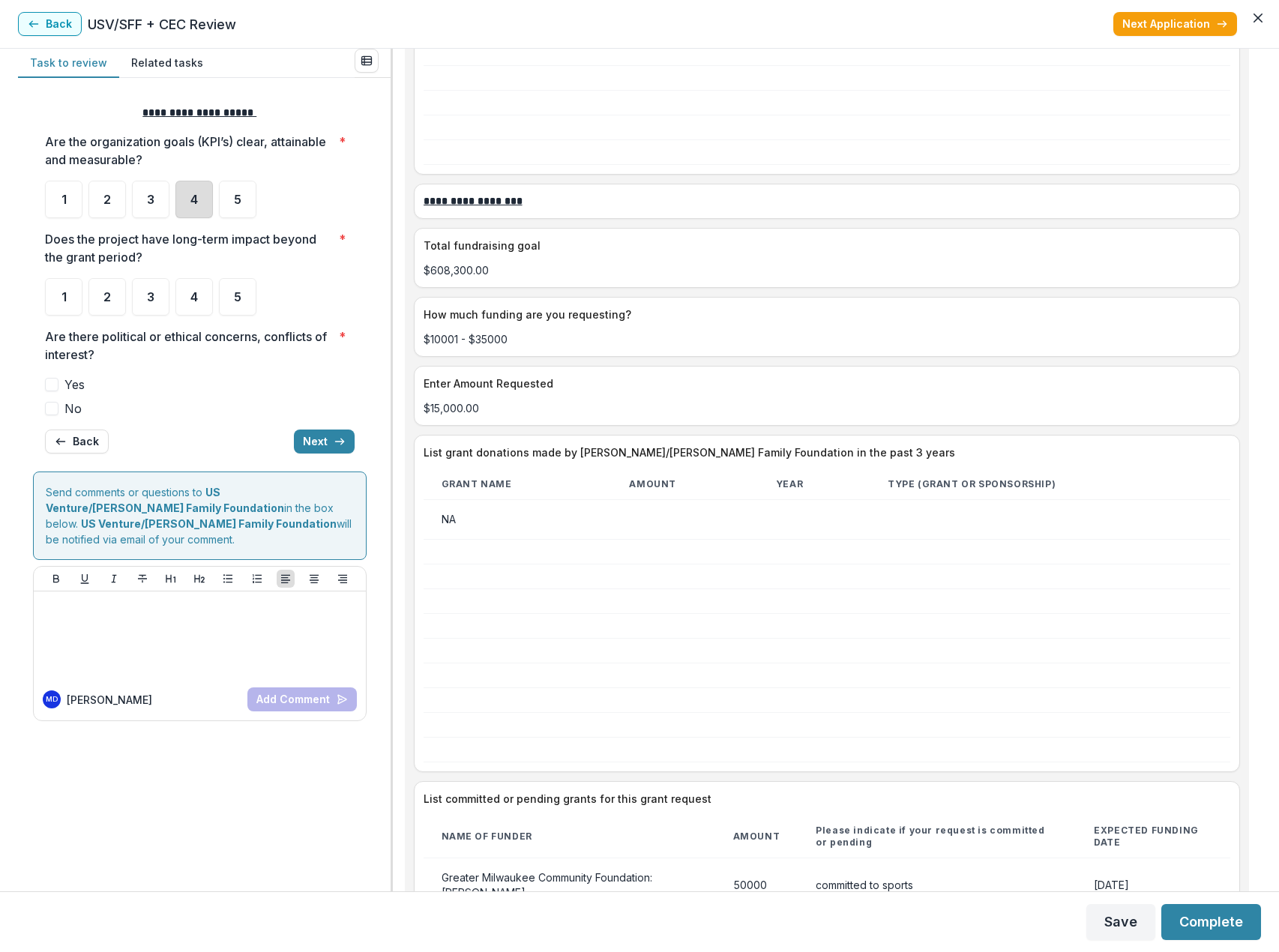
click at [205, 202] on div "4" at bounding box center [194, 199] width 38 height 38
click at [201, 294] on div "4" at bounding box center [194, 297] width 38 height 38
click at [49, 408] on span at bounding box center [52, 409] width 14 height 14
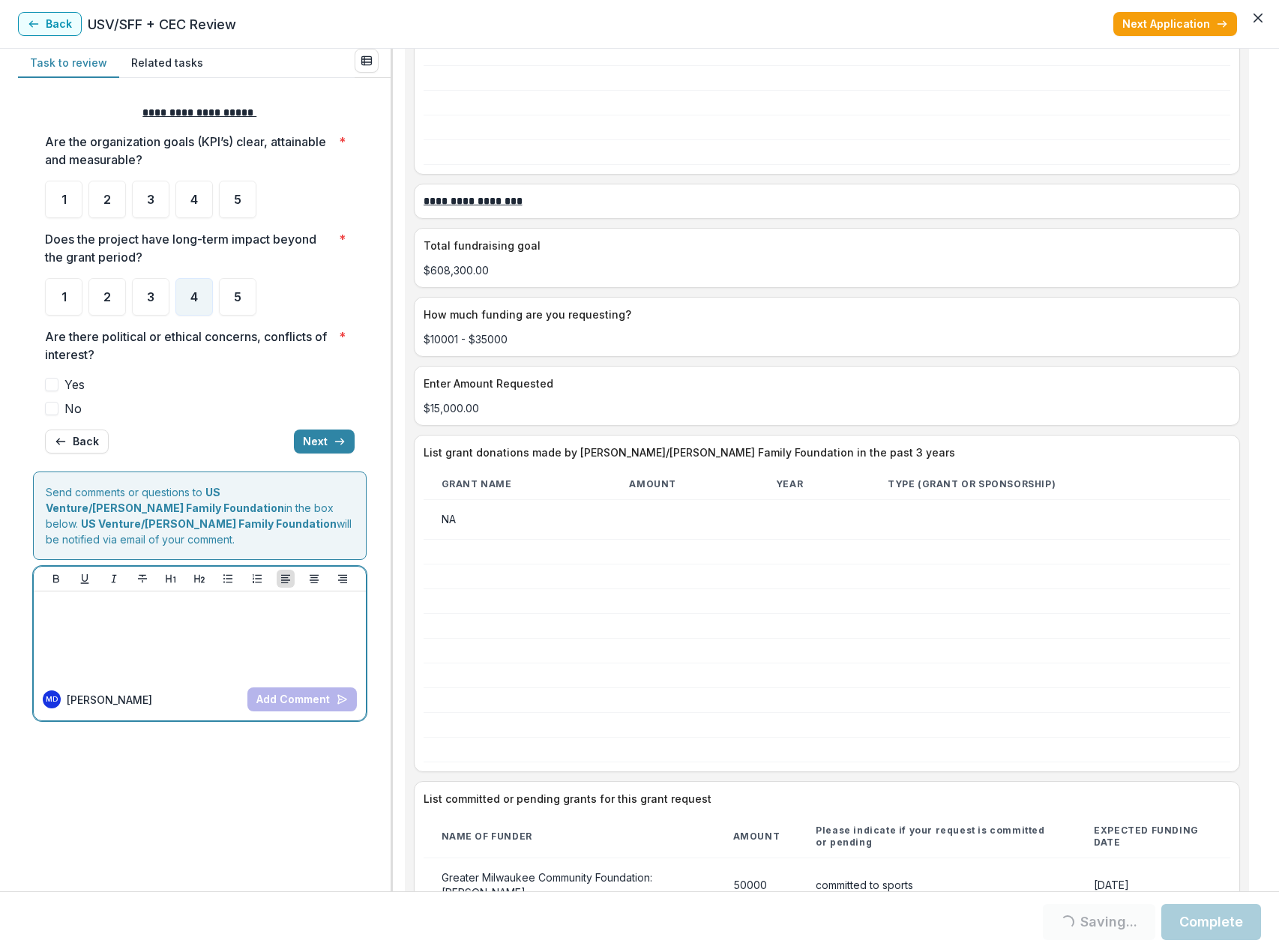
click at [134, 611] on div at bounding box center [200, 635] width 321 height 75
click at [288, 688] on button "Add Comment" at bounding box center [302, 699] width 110 height 24
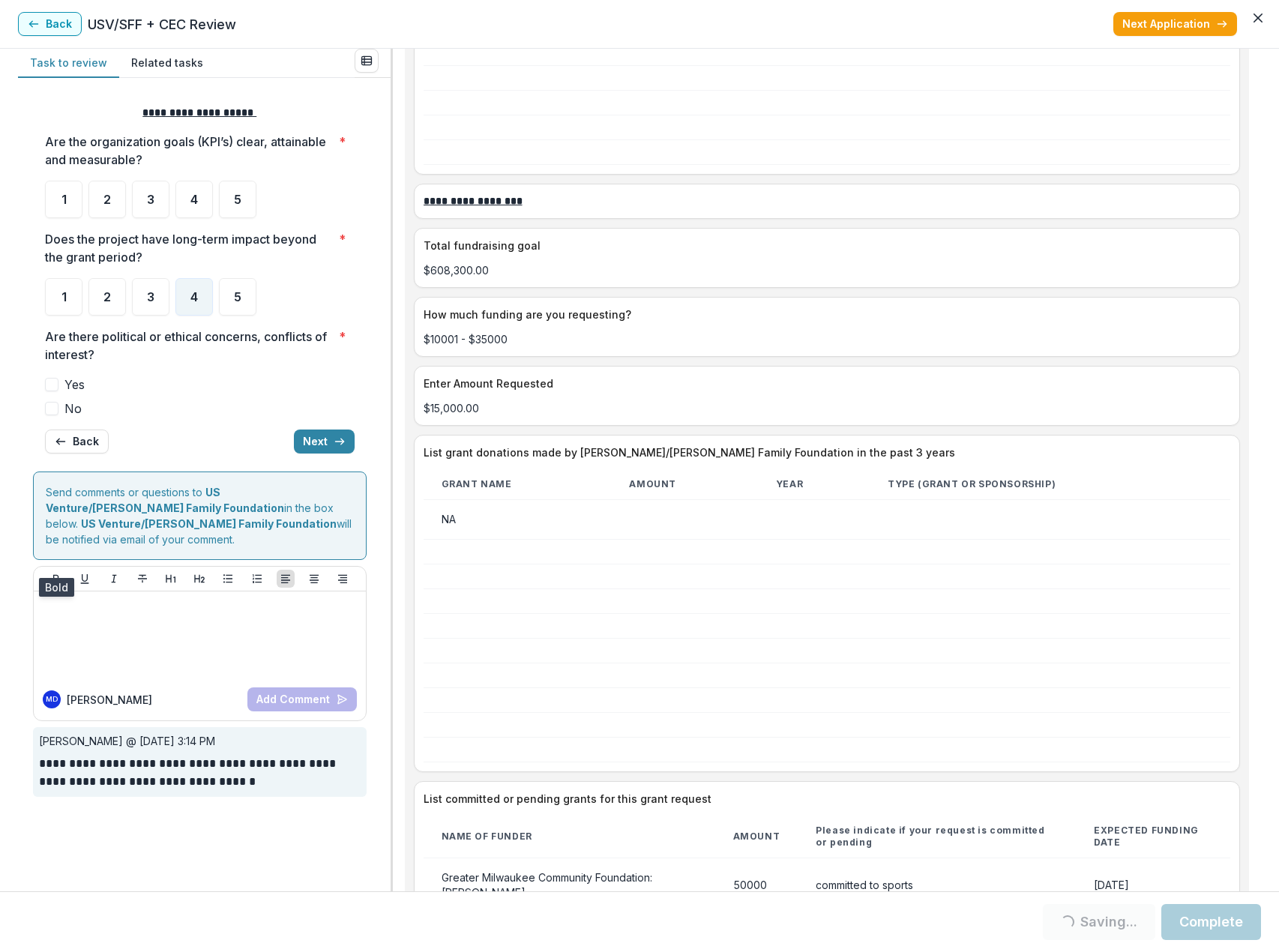
click at [54, 410] on span at bounding box center [52, 409] width 14 height 14
click at [314, 442] on button "Next" at bounding box center [324, 441] width 61 height 24
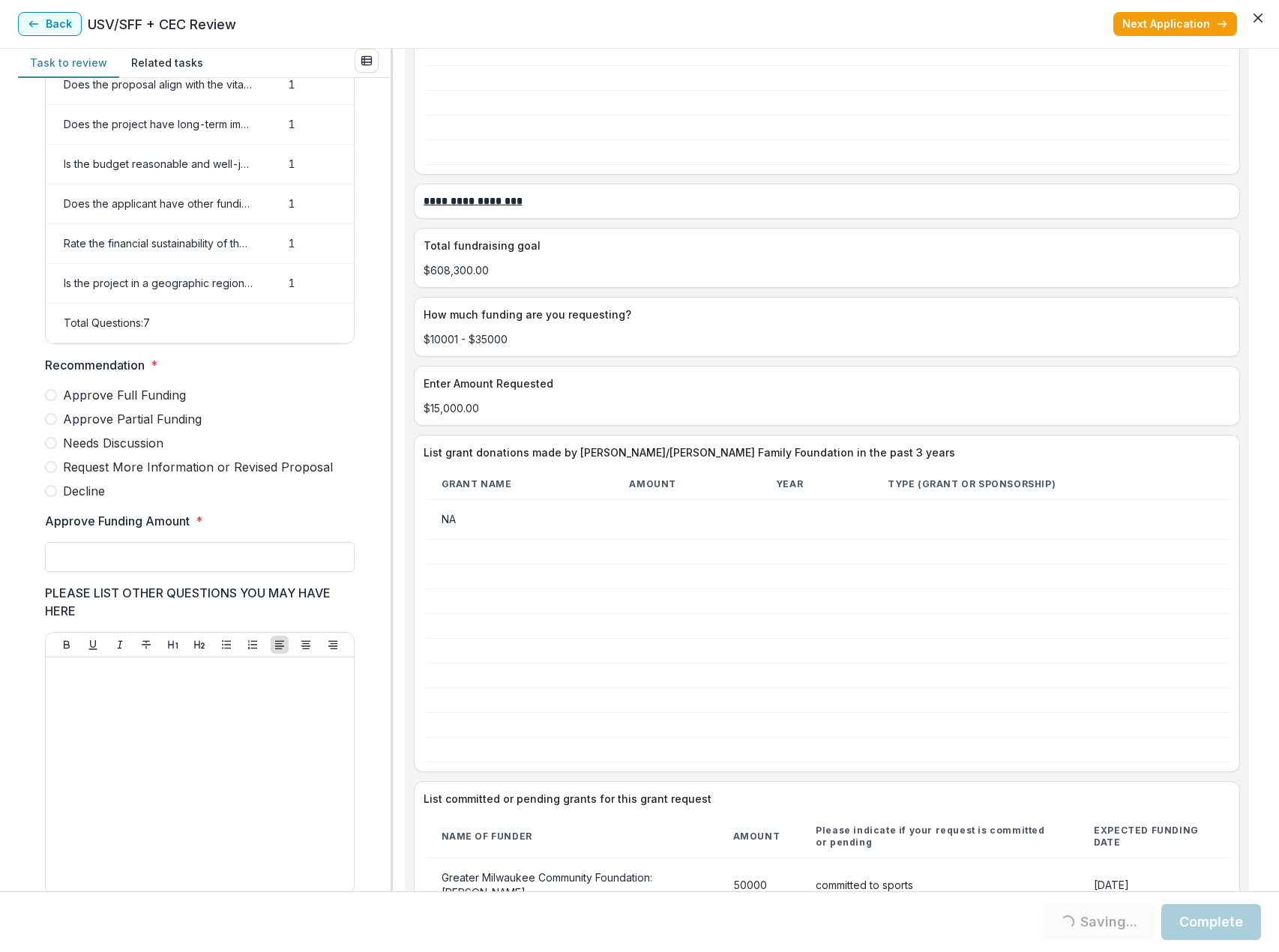
scroll to position [150, 0]
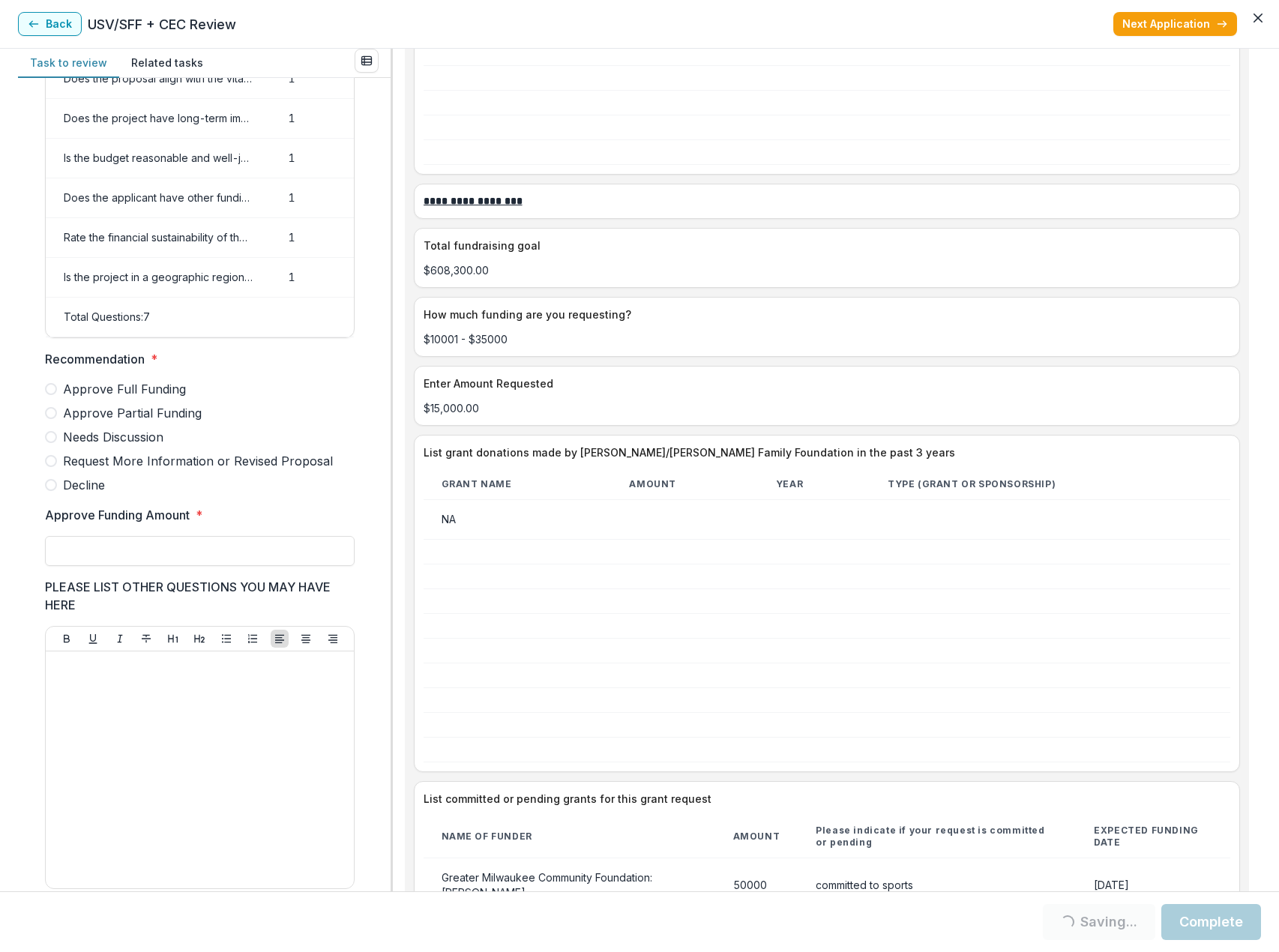
click at [52, 419] on span at bounding box center [51, 413] width 12 height 12
click at [77, 566] on input "Approve Funding Amount *" at bounding box center [200, 550] width 310 height 30
type input "******"
click at [162, 724] on div at bounding box center [199, 770] width 296 height 225
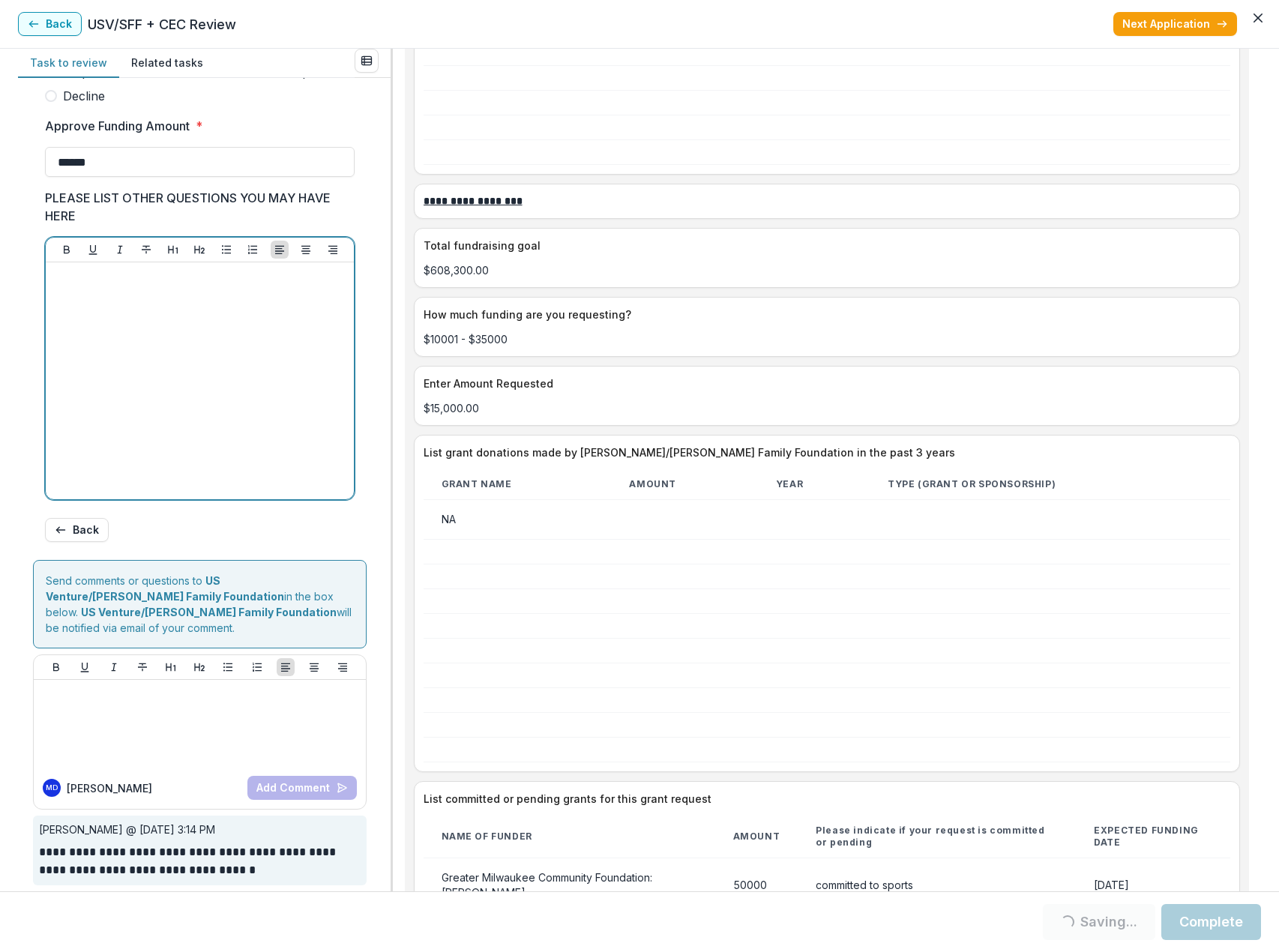
scroll to position [543, 0]
